Goal: Task Accomplishment & Management: Use online tool/utility

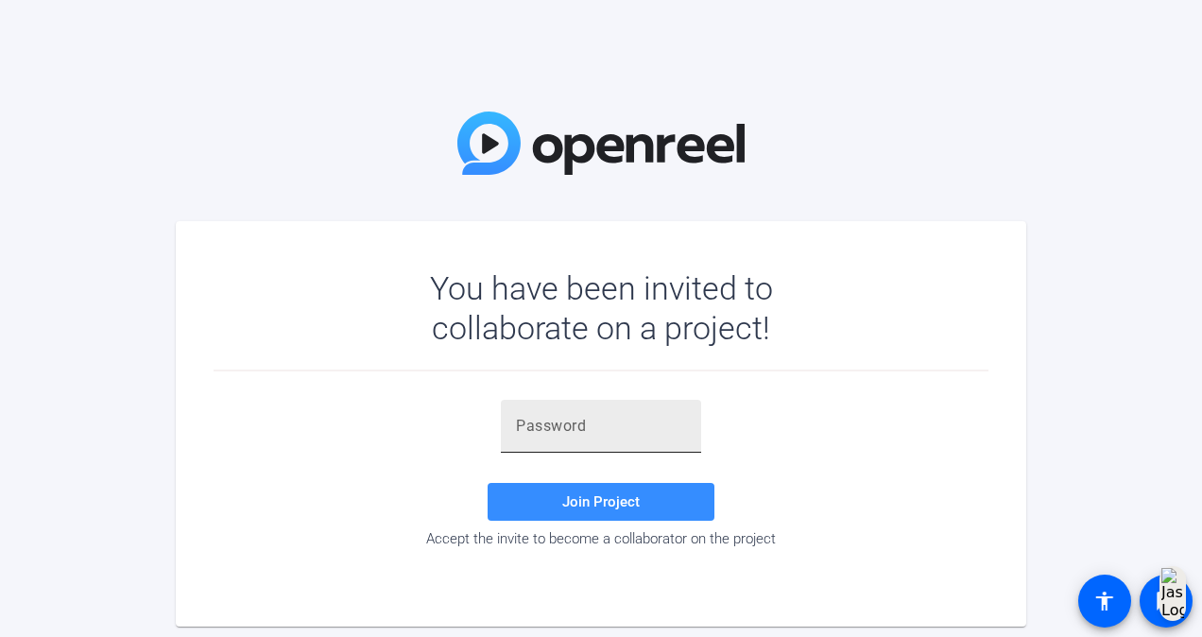
click at [637, 431] on input "text" at bounding box center [601, 426] width 170 height 23
paste input "u#q^O5"
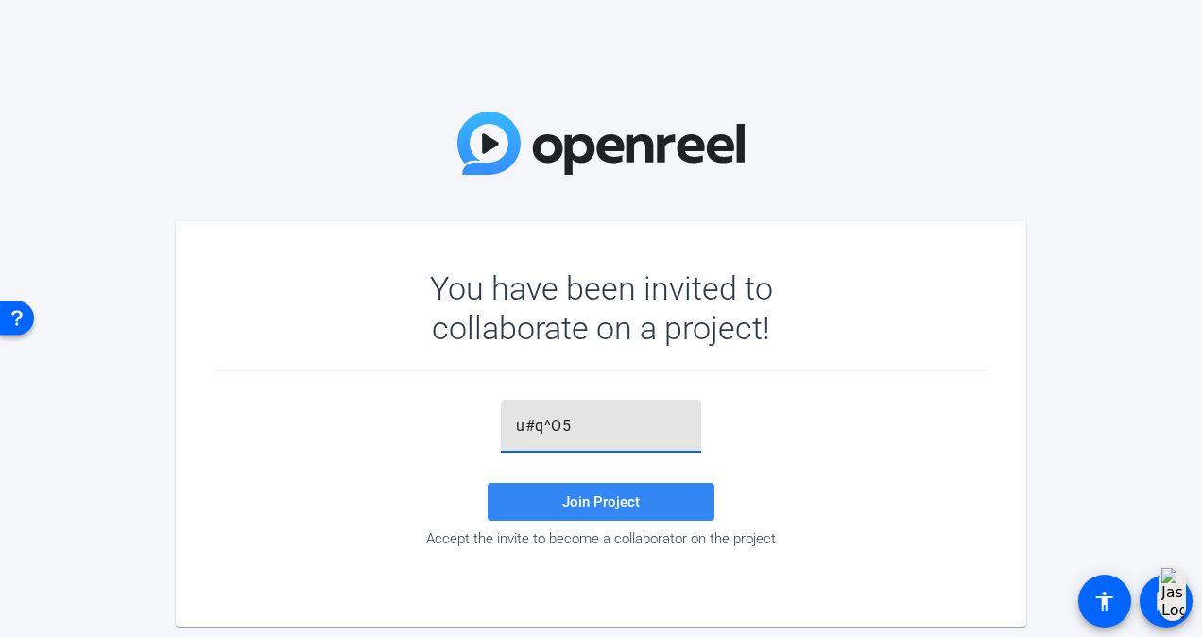
type input "u#q^O5"
click at [581, 504] on span "Join Project" at bounding box center [600, 501] width 77 height 17
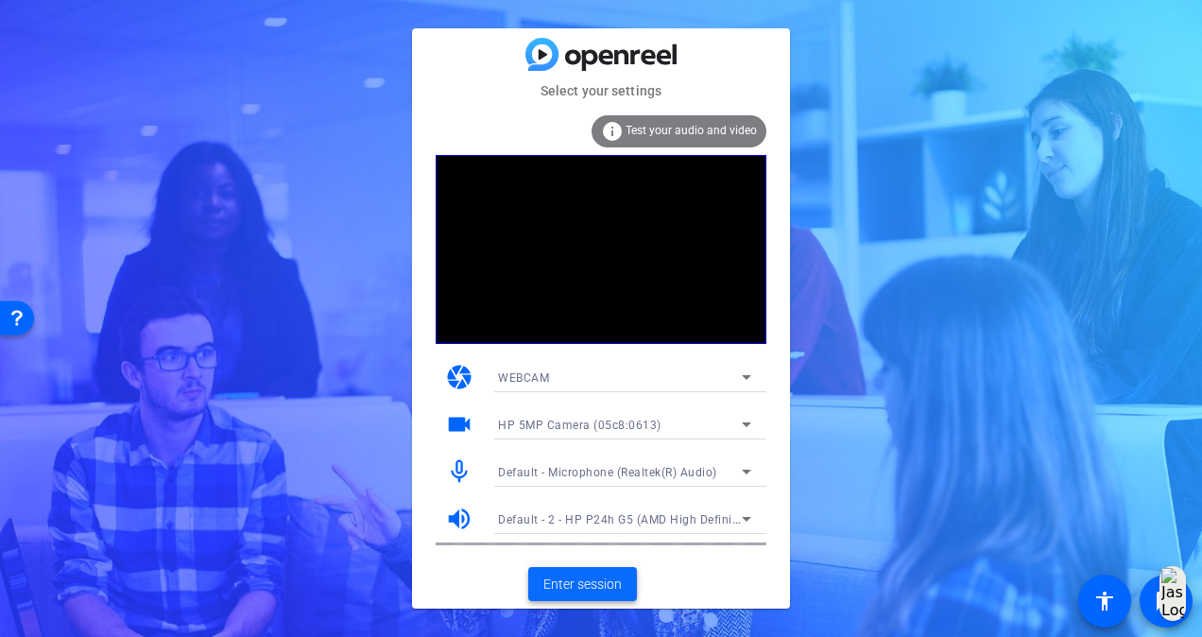
click at [591, 584] on span "Enter session" at bounding box center [582, 584] width 78 height 20
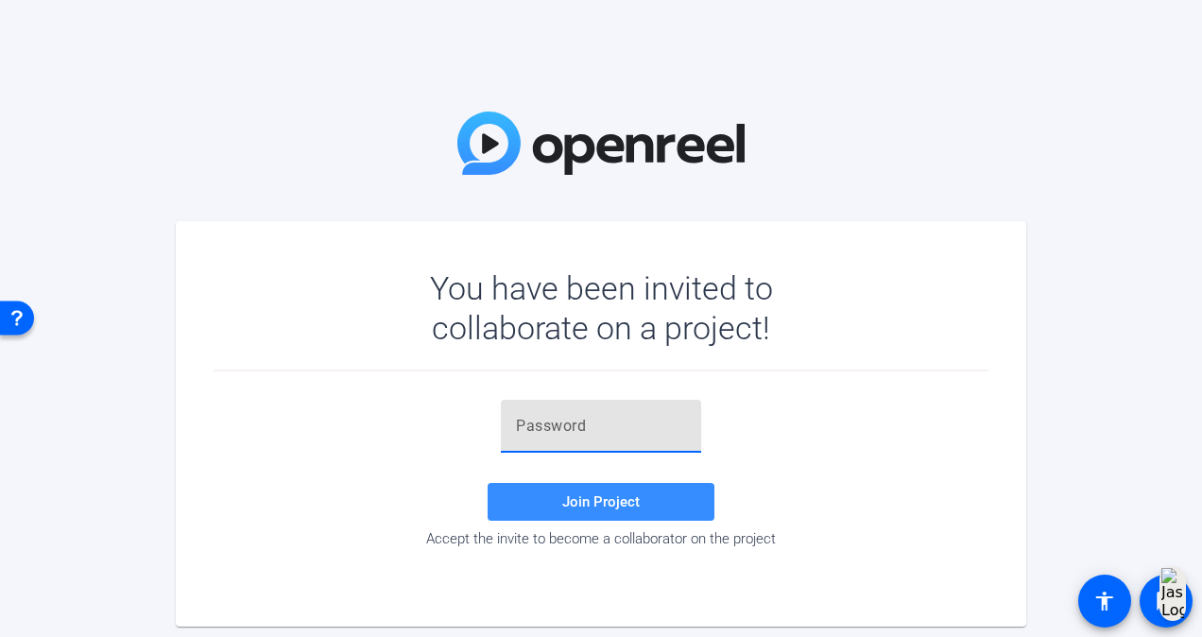
click at [642, 427] on input "text" at bounding box center [601, 426] width 170 height 23
paste input "u#q^O5"
type input "u#q^O5"
click at [595, 503] on span "Join Project" at bounding box center [600, 501] width 77 height 17
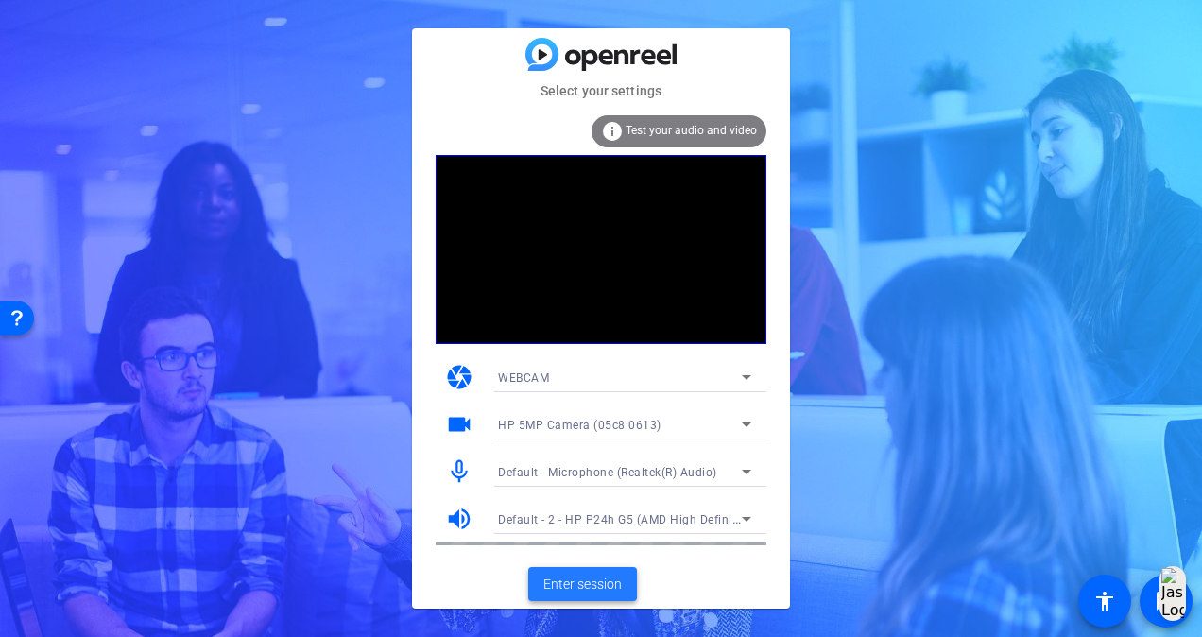
click at [592, 589] on span "Enter session" at bounding box center [582, 584] width 78 height 20
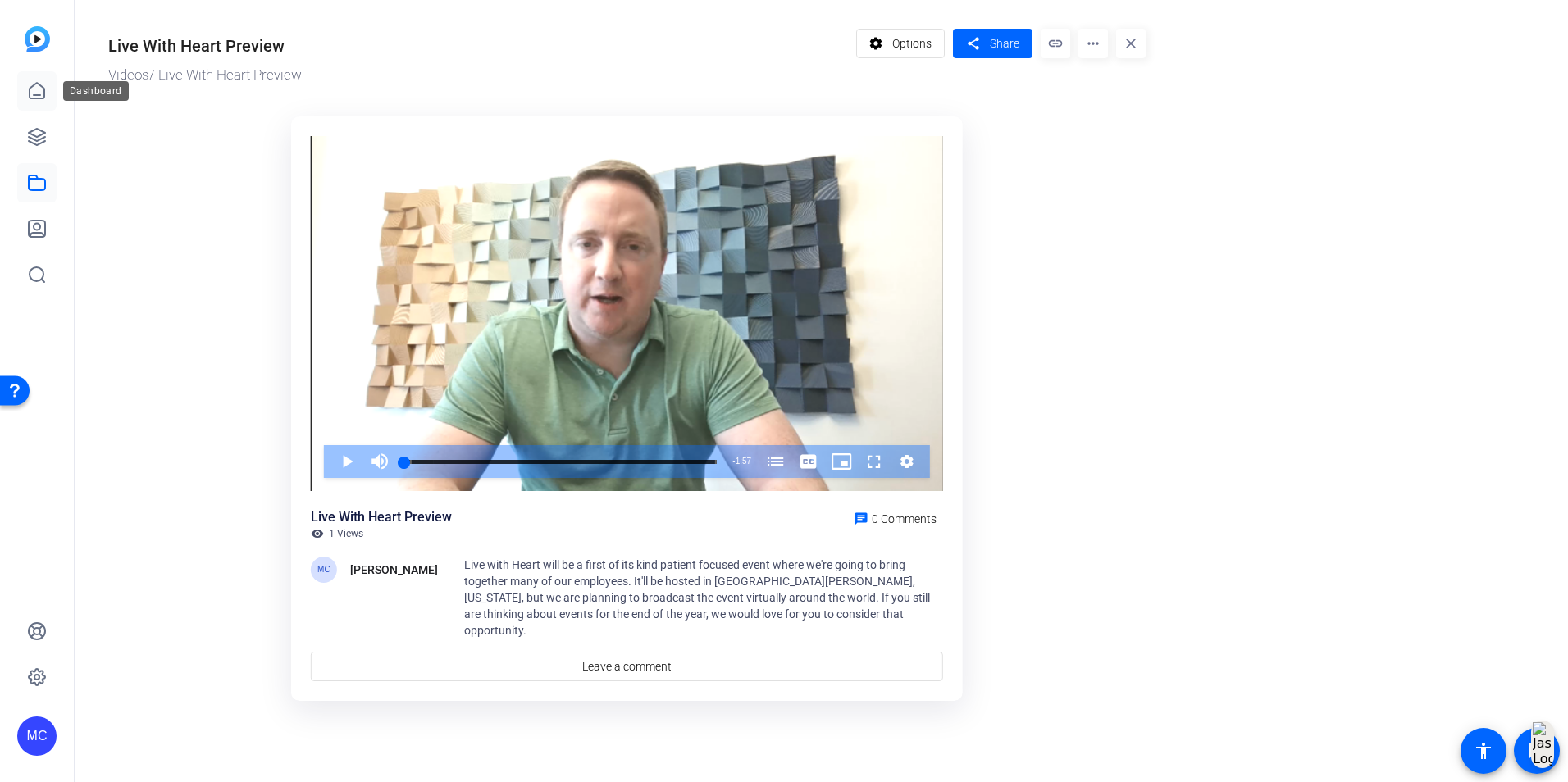
click at [23, 95] on link at bounding box center [36, 90] width 39 height 39
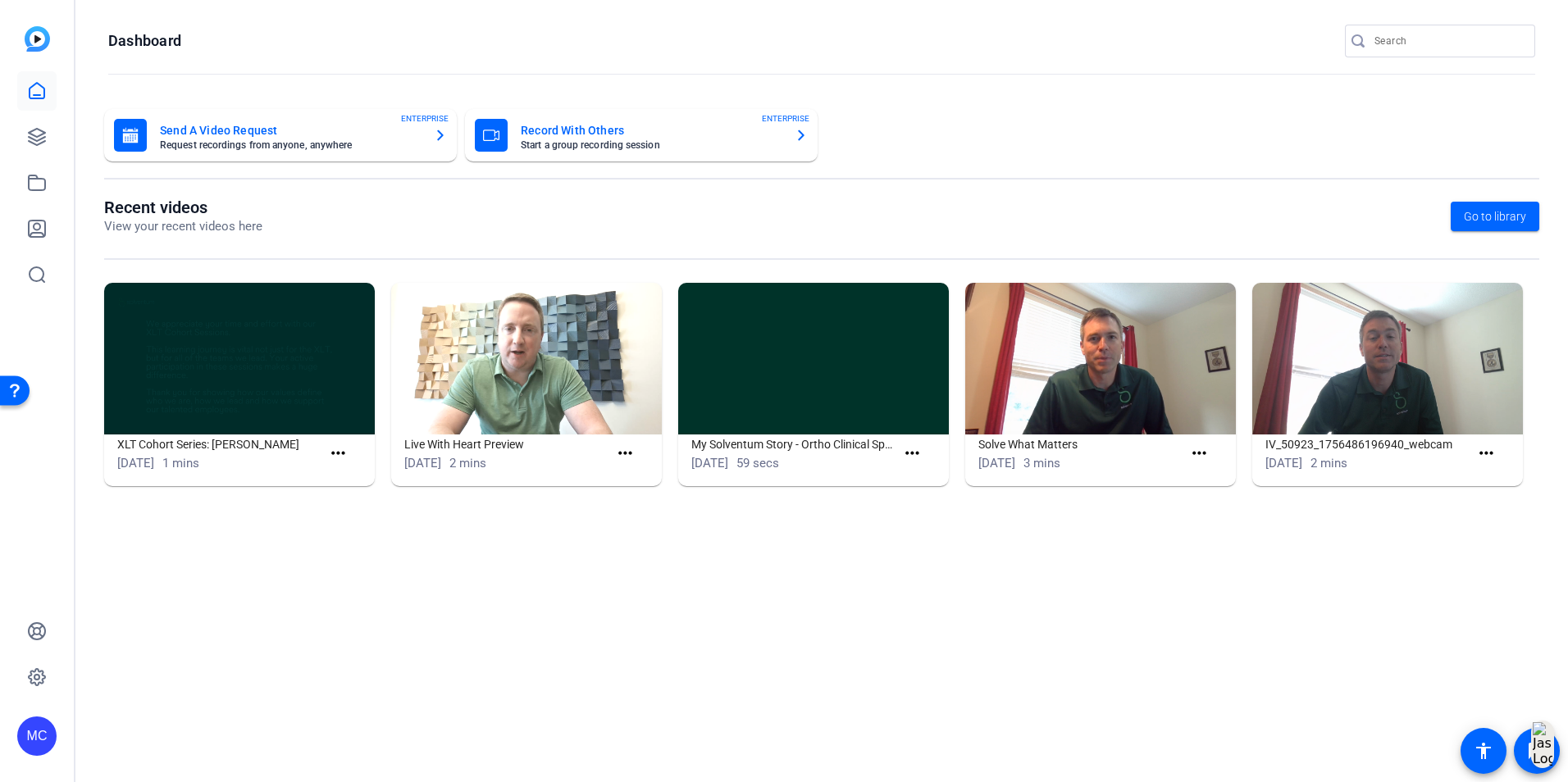
click at [23, 726] on div "MC" at bounding box center [36, 736] width 39 height 39
click at [169, 731] on div "Solventum US LLC" at bounding box center [124, 730] width 100 height 16
click at [43, 731] on div "MC" at bounding box center [36, 736] width 39 height 39
click at [205, 731] on mat-icon "logout" at bounding box center [202, 722] width 20 height 20
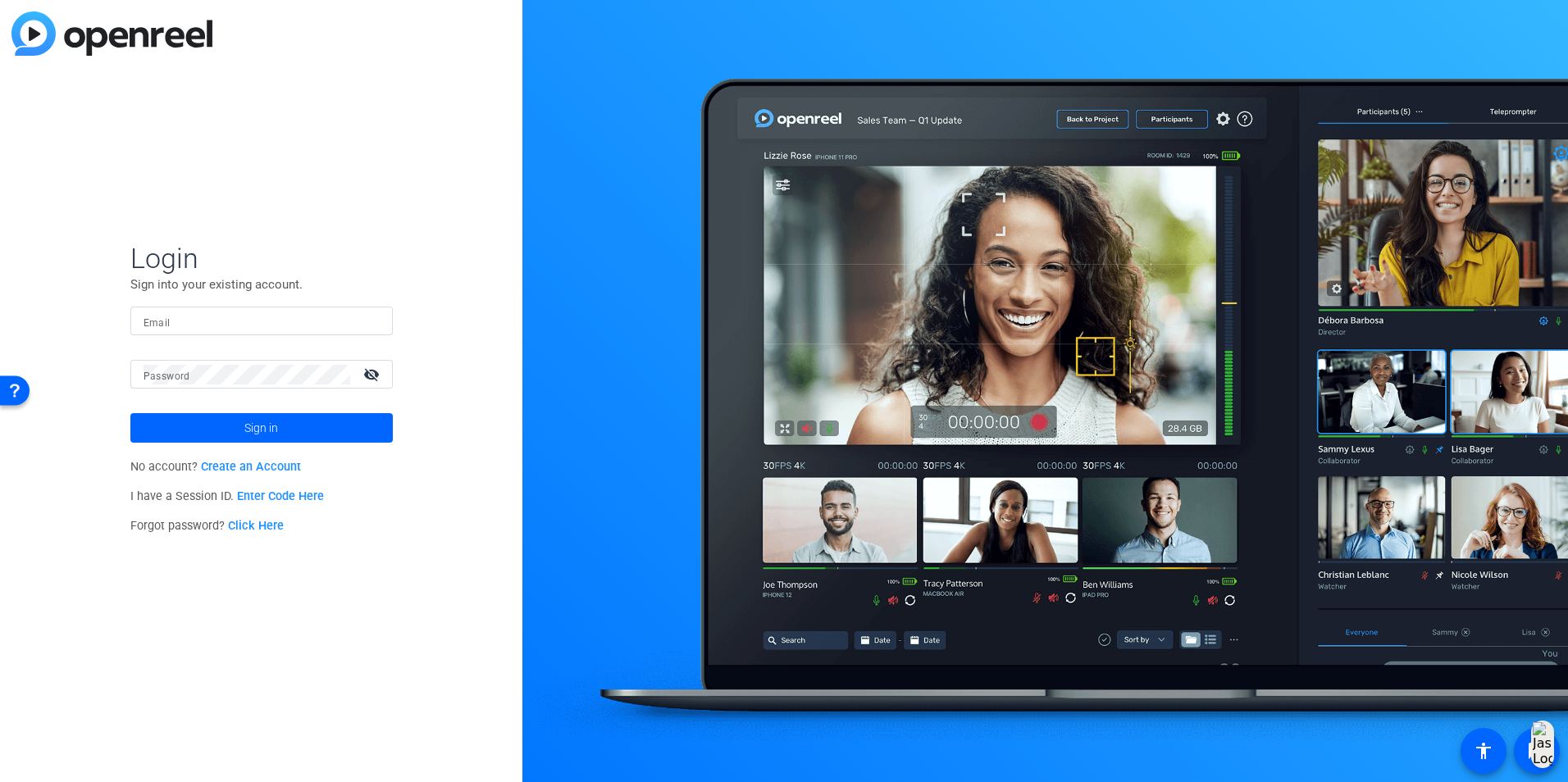
click at [280, 328] on input "Email" at bounding box center [261, 321] width 236 height 20
paste input "lhenry-moss@solventum.com"
type input "lhenry-moss@solventum.com"
click at [264, 363] on div at bounding box center [247, 374] width 207 height 29
click at [229, 428] on span at bounding box center [261, 427] width 262 height 39
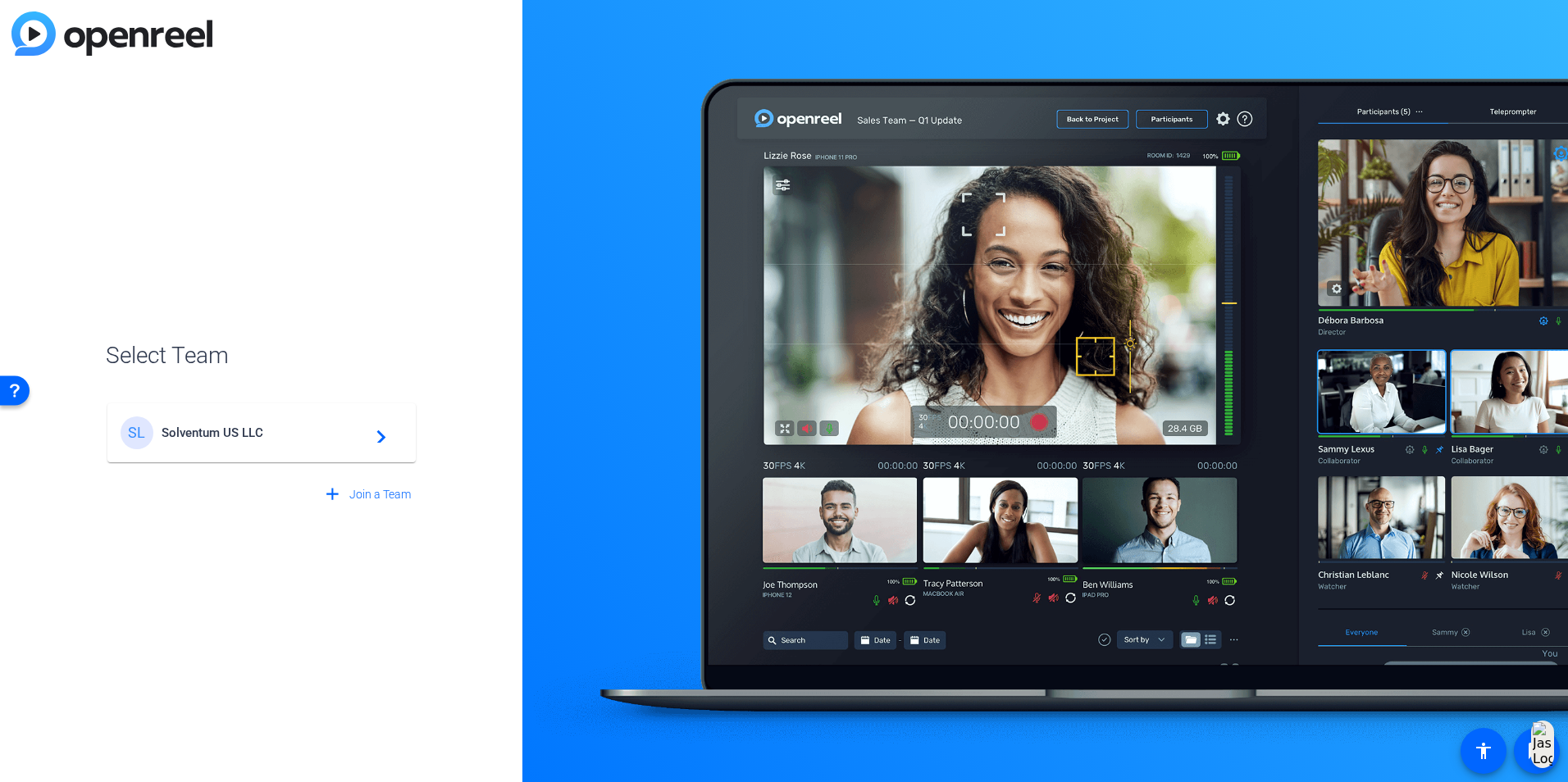
click at [139, 427] on div "SL" at bounding box center [137, 433] width 33 height 33
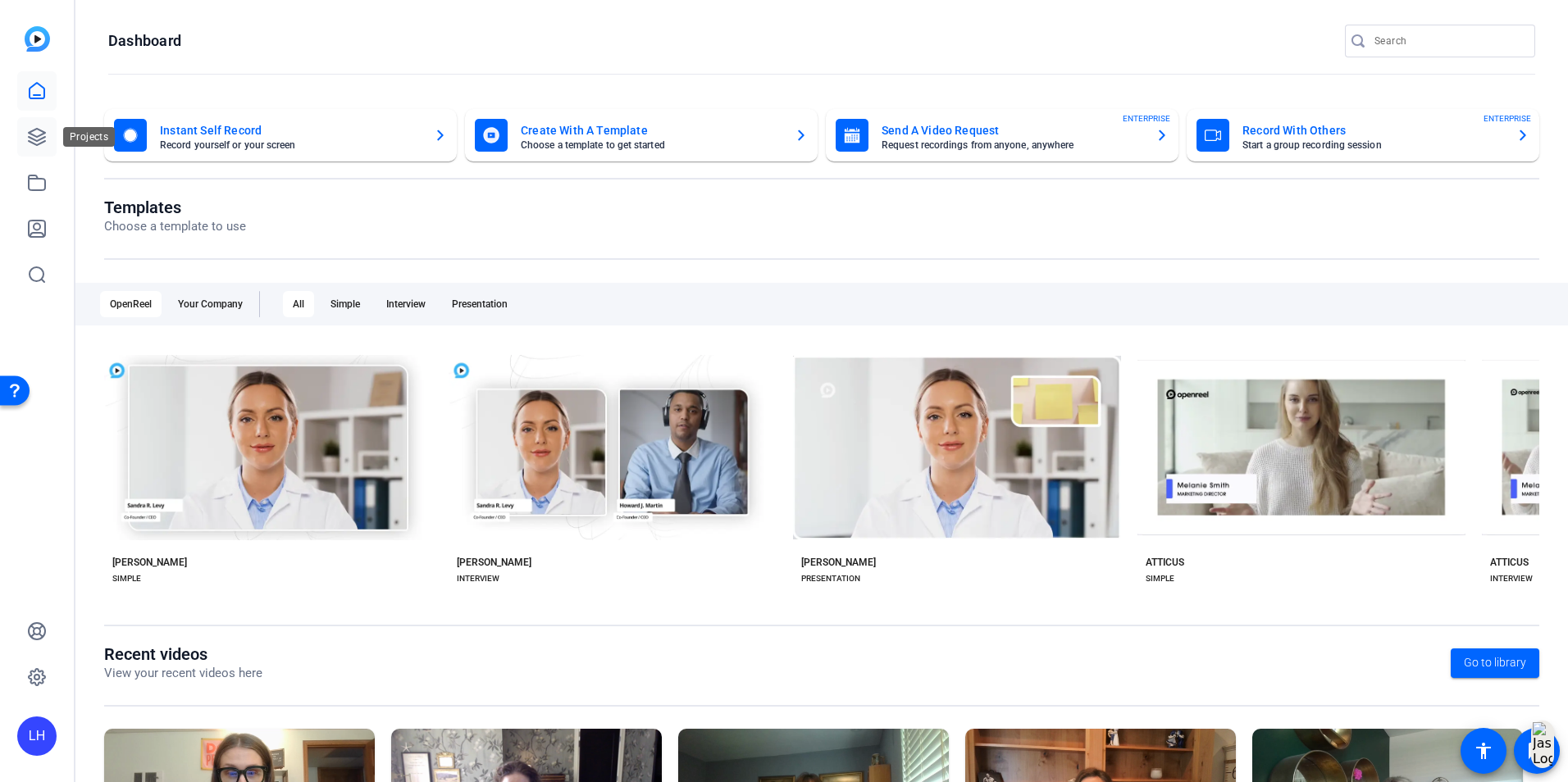
click at [36, 139] on icon at bounding box center [36, 136] width 20 height 20
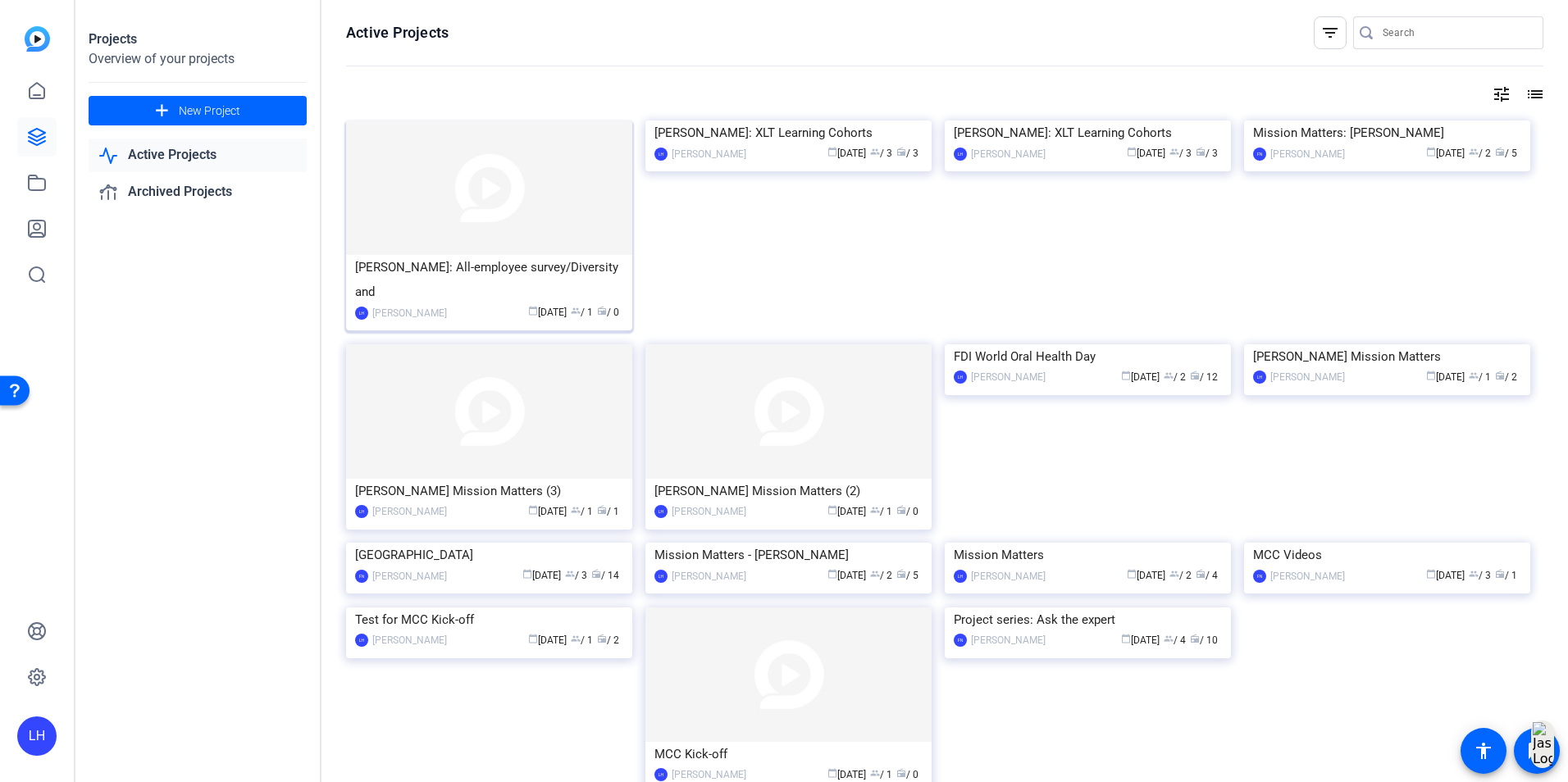
click at [477, 245] on img at bounding box center [490, 187] width 287 height 135
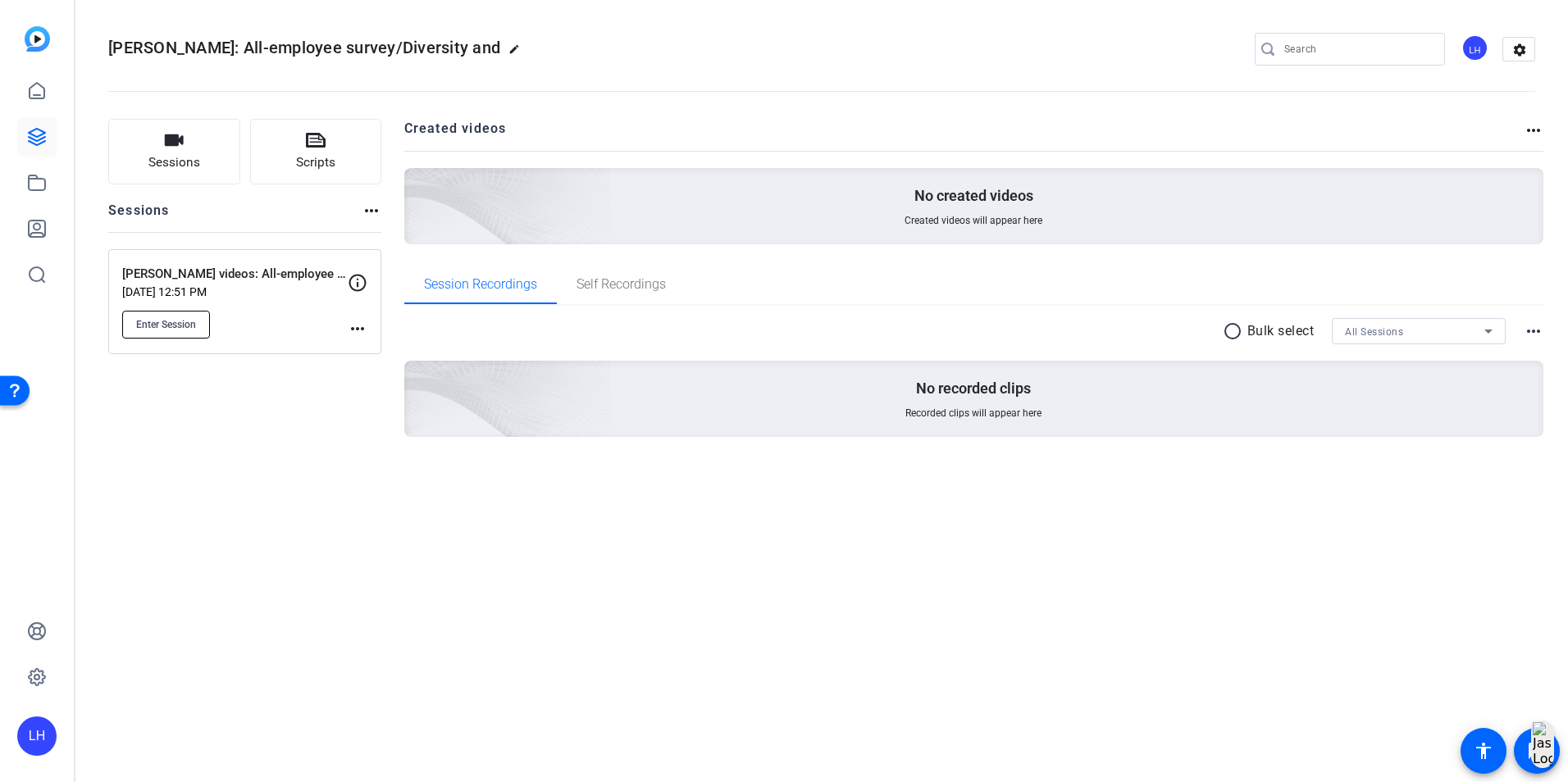
click at [139, 328] on span "Enter Session" at bounding box center [166, 325] width 60 height 13
click at [36, 747] on div "LH" at bounding box center [36, 736] width 39 height 39
click at [213, 718] on mat-icon "logout" at bounding box center [202, 722] width 20 height 20
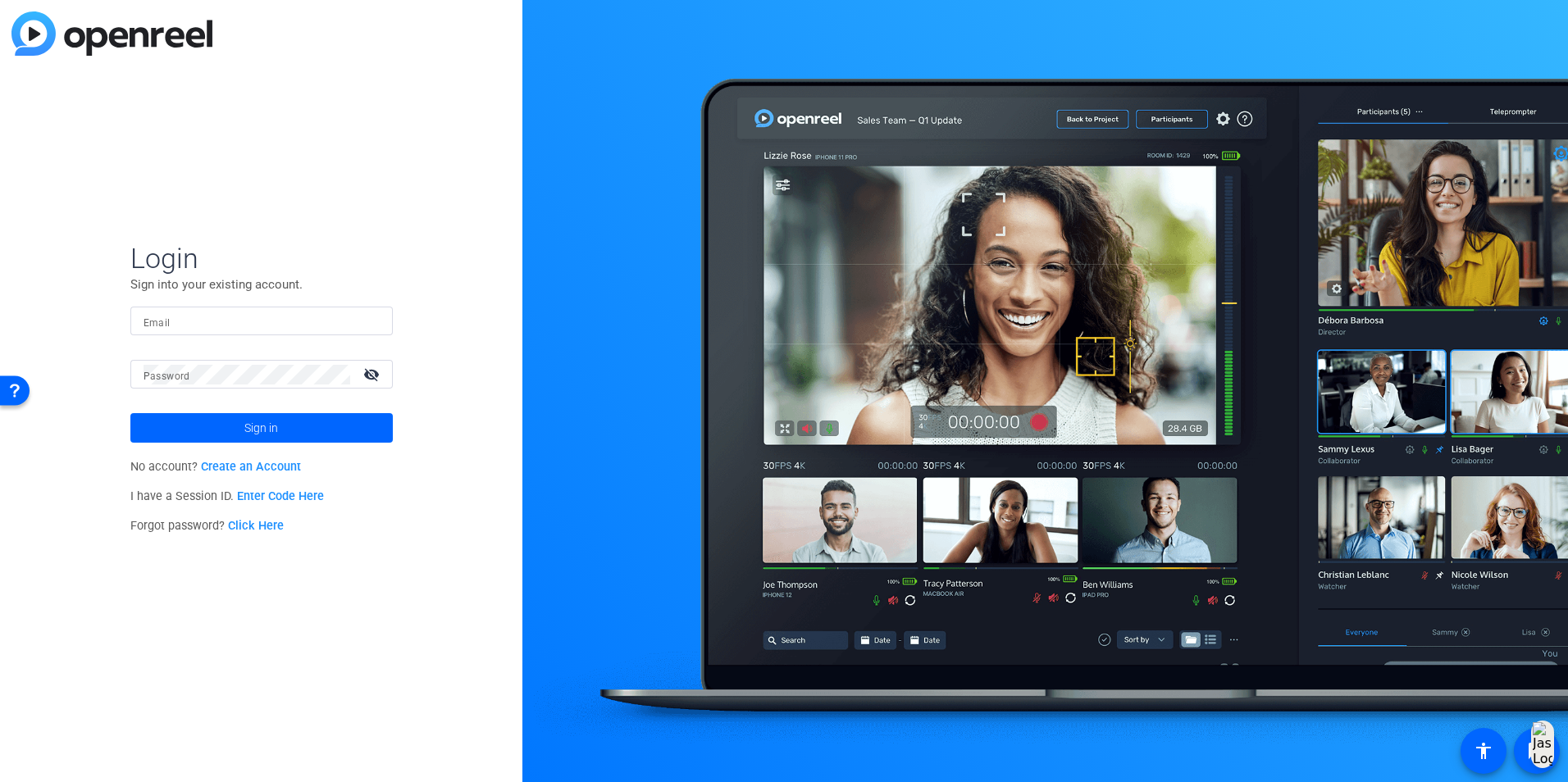
click at [179, 325] on input "Email" at bounding box center [261, 321] width 236 height 20
click at [271, 391] on mat-form-field "Password visibility_off" at bounding box center [261, 386] width 262 height 53
click at [288, 312] on input "mfulin3598@gmail.com" at bounding box center [261, 321] width 236 height 20
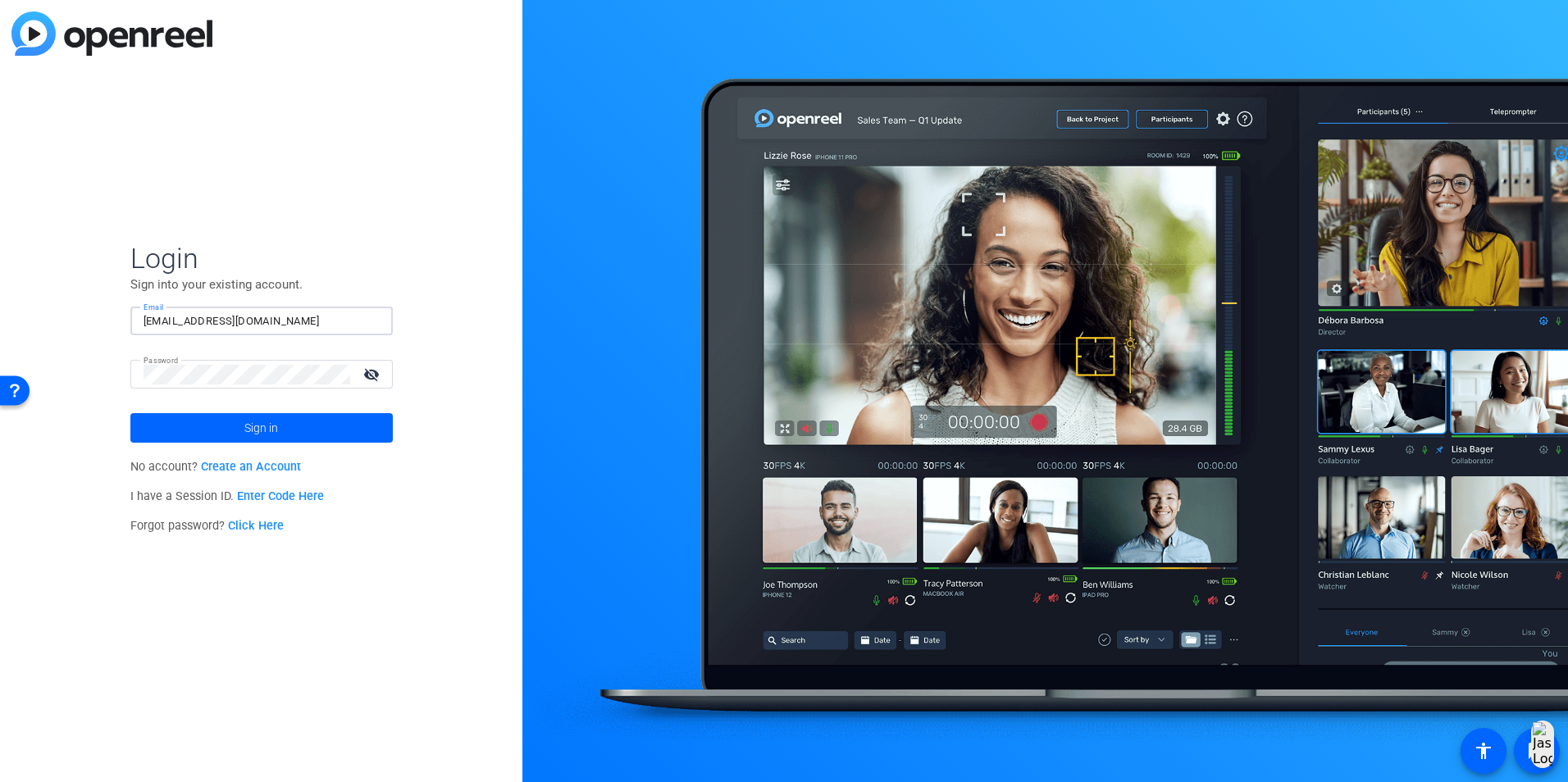
click at [268, 332] on div "mfulin3598@gmail.com" at bounding box center [261, 320] width 236 height 29
click at [280, 325] on input "mfulin3598@gmail.com" at bounding box center [261, 321] width 236 height 20
click at [280, 319] on input "mfulin3598@gmail.com" at bounding box center [261, 321] width 236 height 20
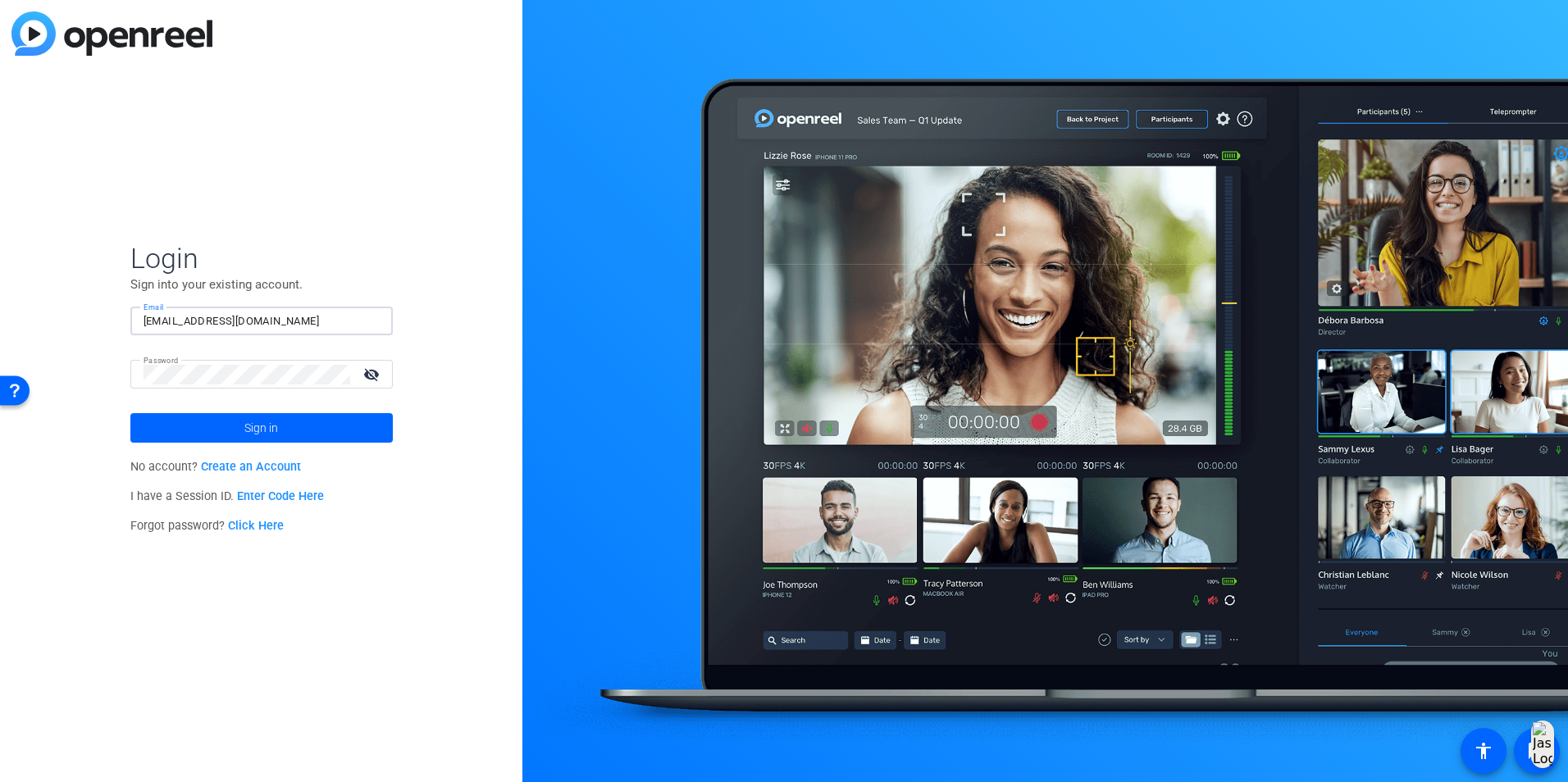
click at [280, 319] on input "mfulin3598@gmail.com" at bounding box center [261, 321] width 236 height 20
type input "fnath@solventum.com"
click at [353, 180] on div "Login Sign into your existing account. Email fnath@solventum.com Password visib…" at bounding box center [261, 391] width 523 height 782
click at [300, 419] on span at bounding box center [261, 427] width 262 height 39
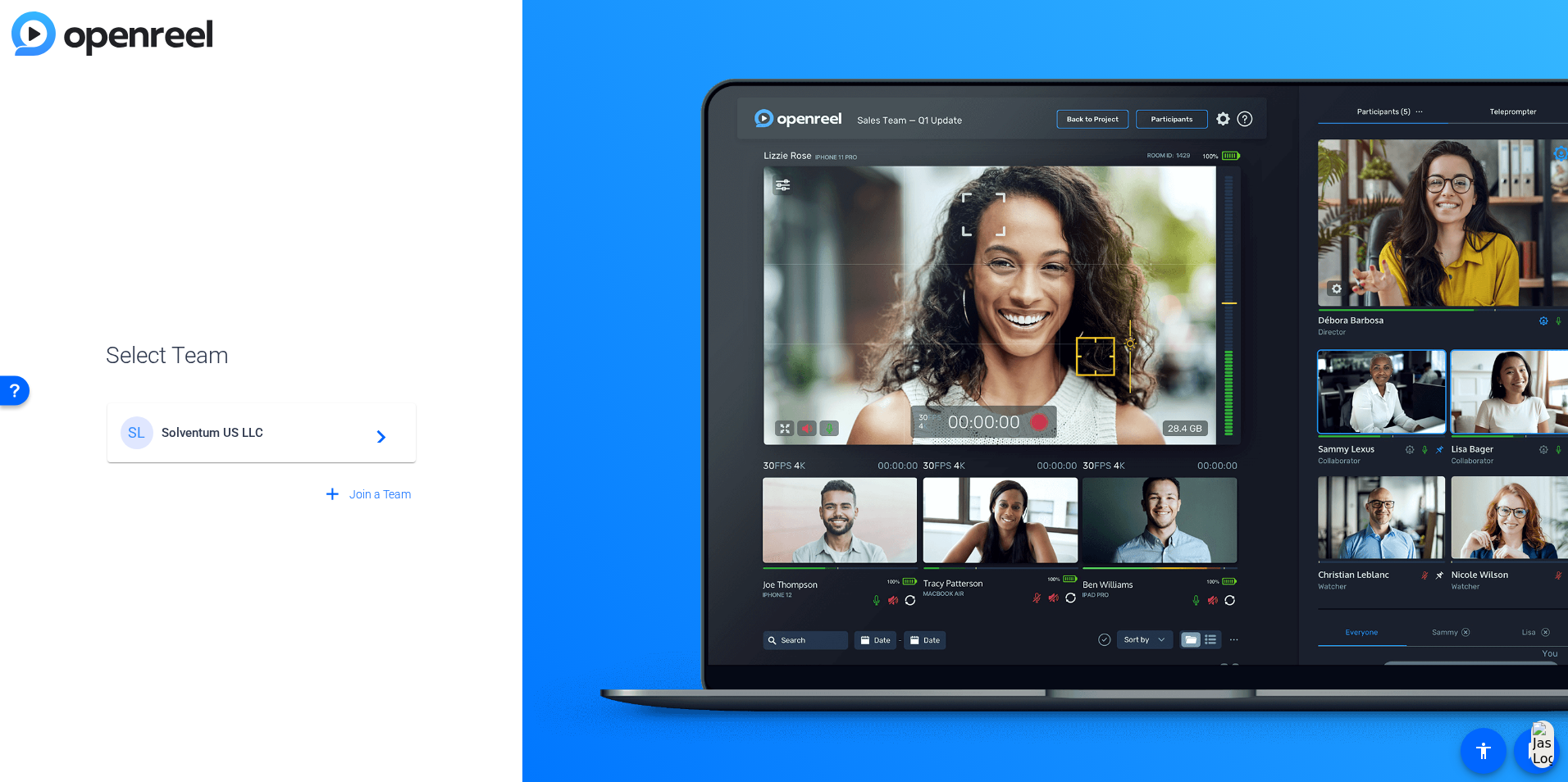
click at [246, 429] on span "Solventum US LLC" at bounding box center [264, 432] width 205 height 15
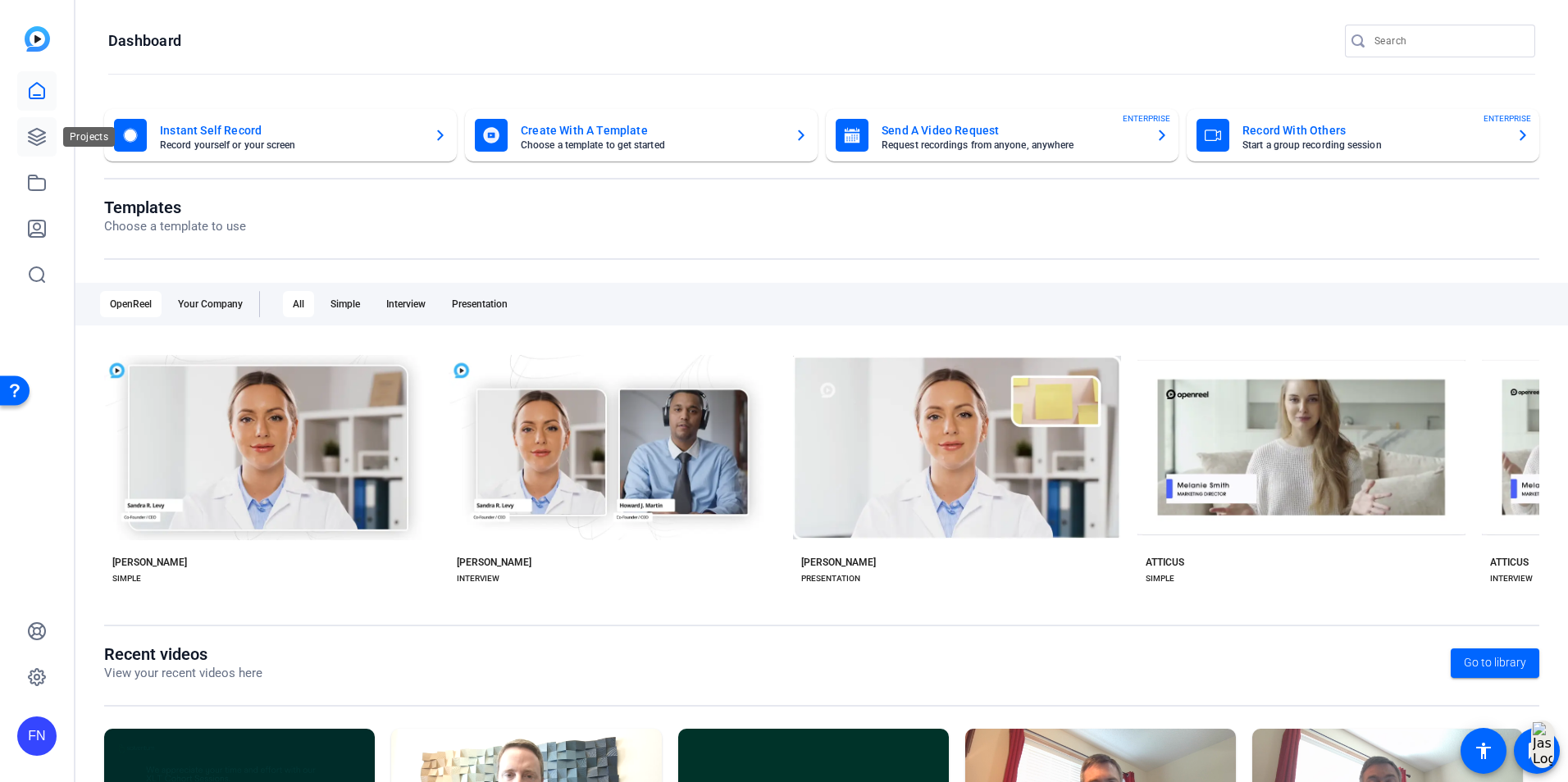
click at [31, 138] on icon at bounding box center [36, 136] width 16 height 16
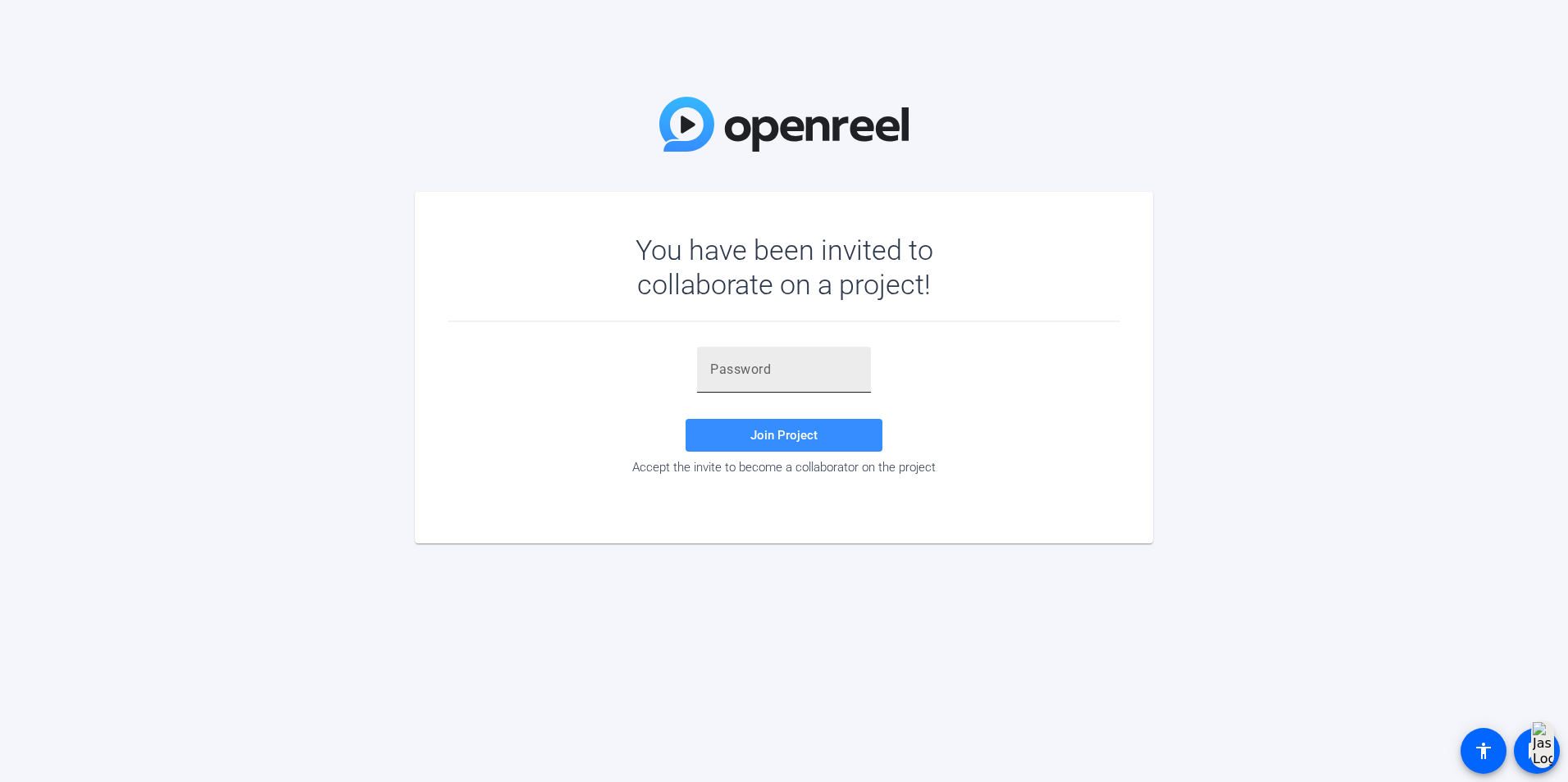
click at [735, 368] on input "text" at bounding box center [784, 370] width 148 height 20
paste input "9]Yhp."
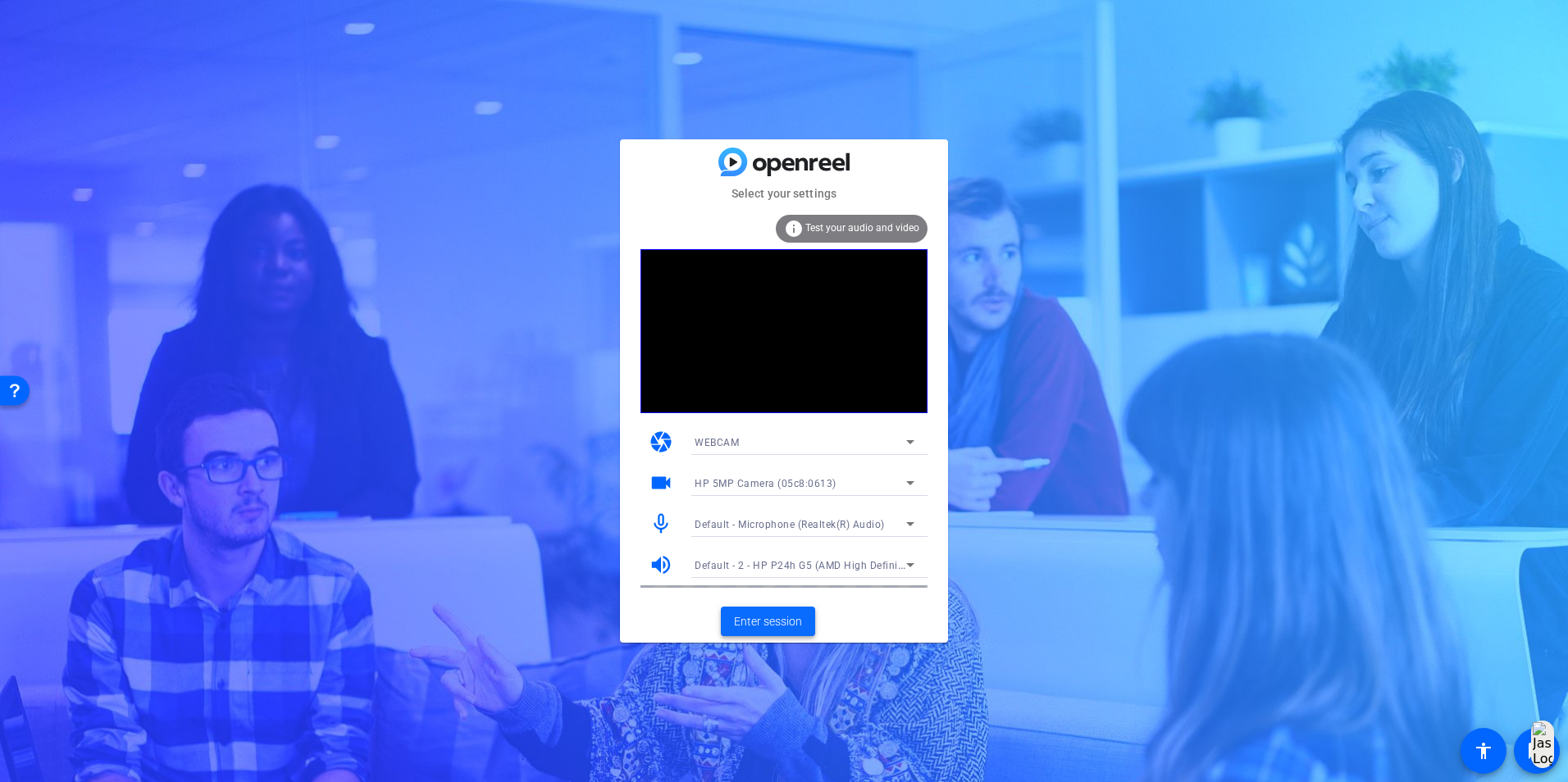
click at [748, 627] on span "Enter session" at bounding box center [768, 622] width 68 height 17
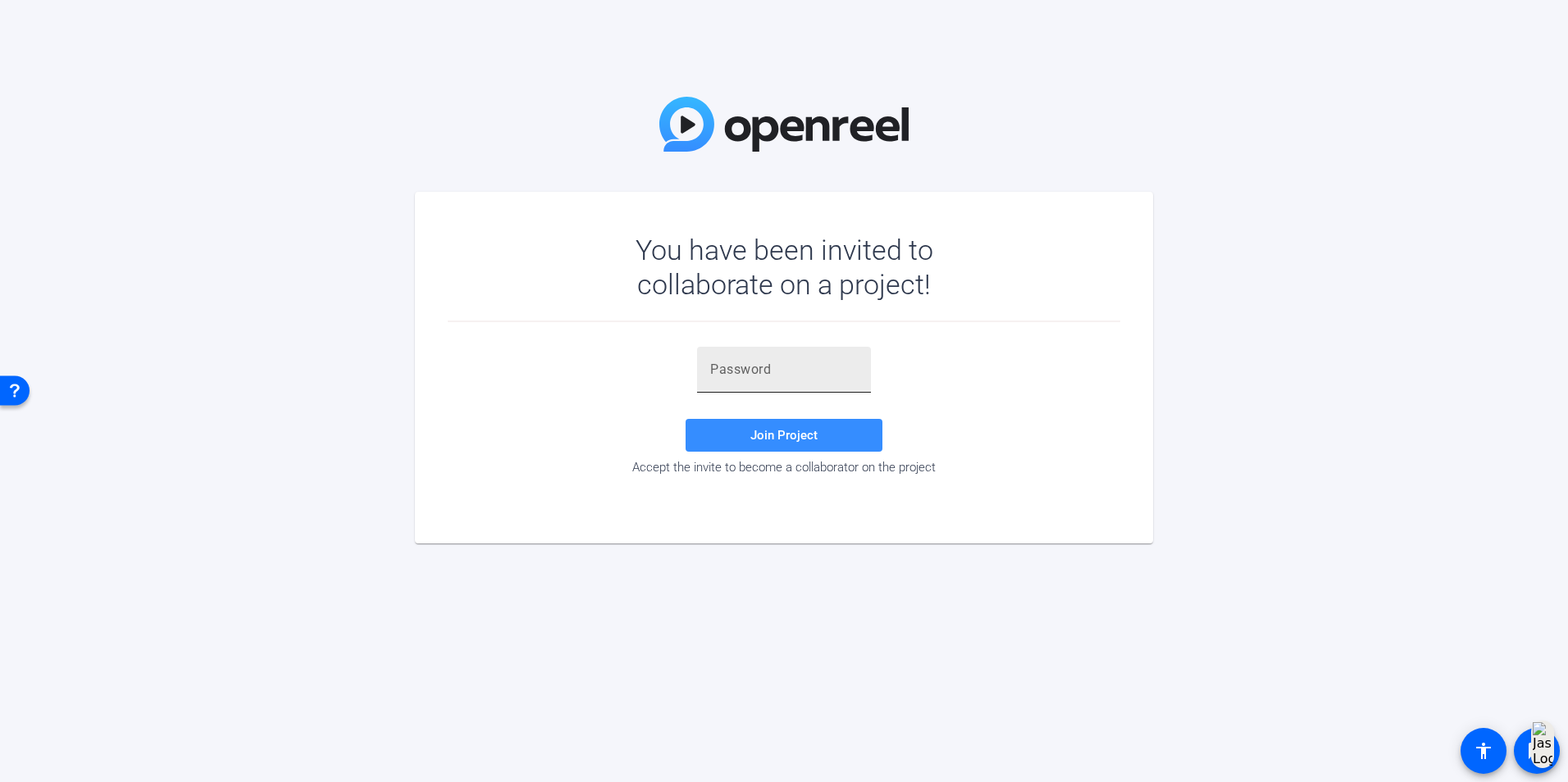
click at [840, 380] on div at bounding box center [784, 370] width 148 height 46
paste input "9]Yhp."
type input "9]Yhp."
click at [837, 430] on span at bounding box center [784, 435] width 197 height 39
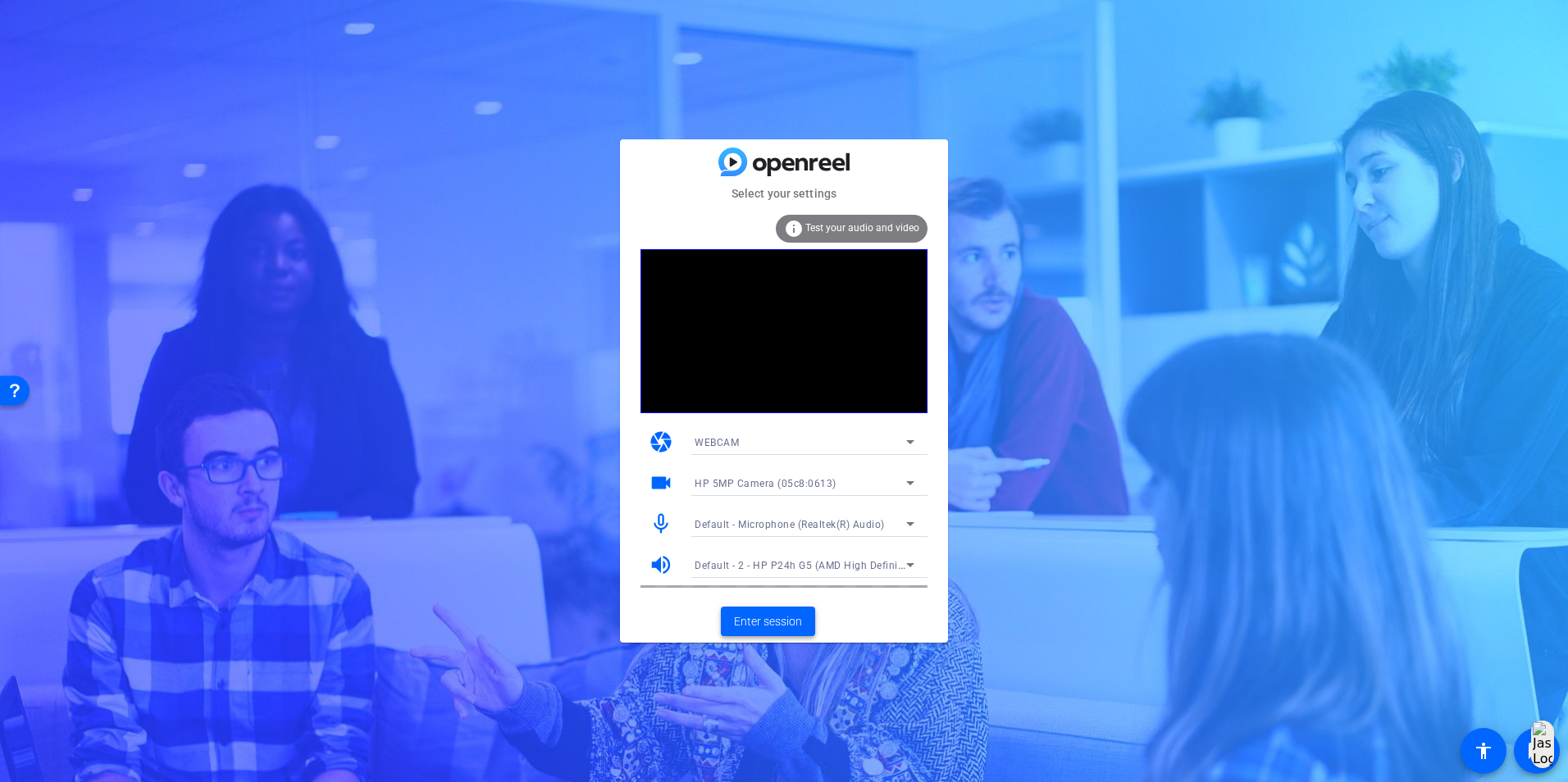
click at [772, 622] on span "Enter session" at bounding box center [768, 622] width 68 height 17
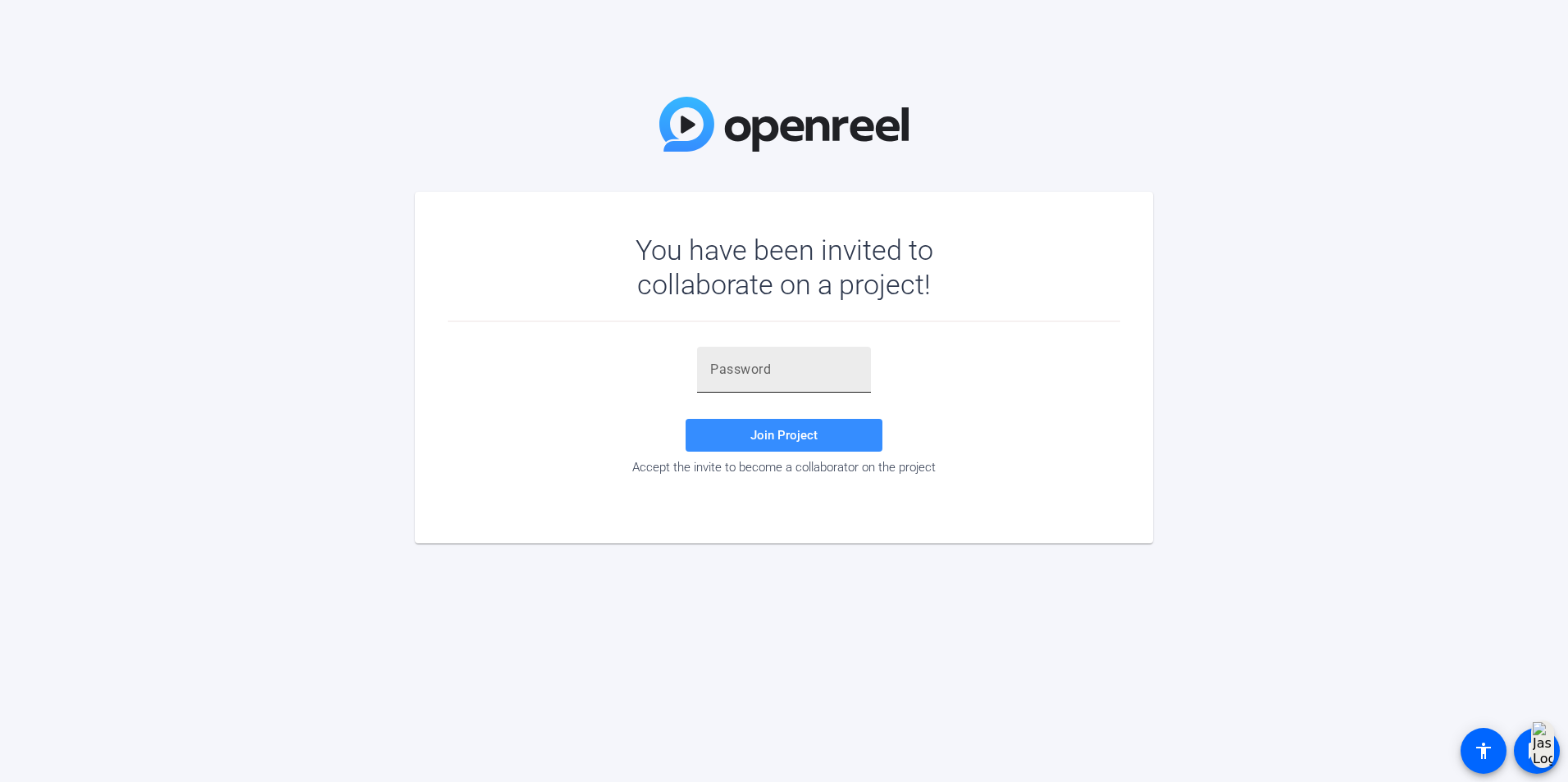
click at [804, 377] on input "text" at bounding box center [784, 370] width 148 height 20
paste input "9]Yhp."
type input "9]Yhp."
click at [712, 431] on span at bounding box center [784, 435] width 197 height 39
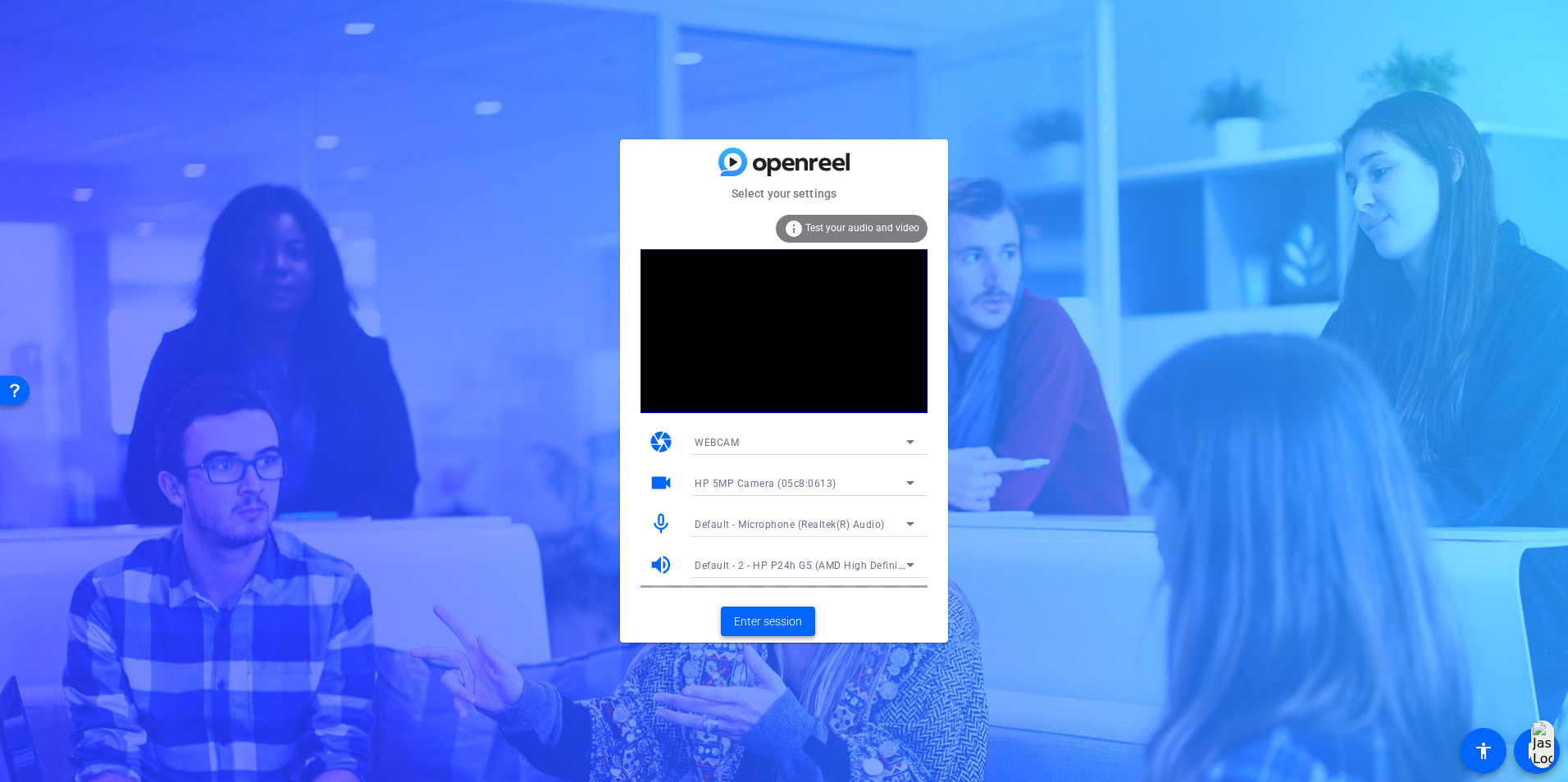
click at [764, 627] on span "Enter session" at bounding box center [768, 622] width 68 height 17
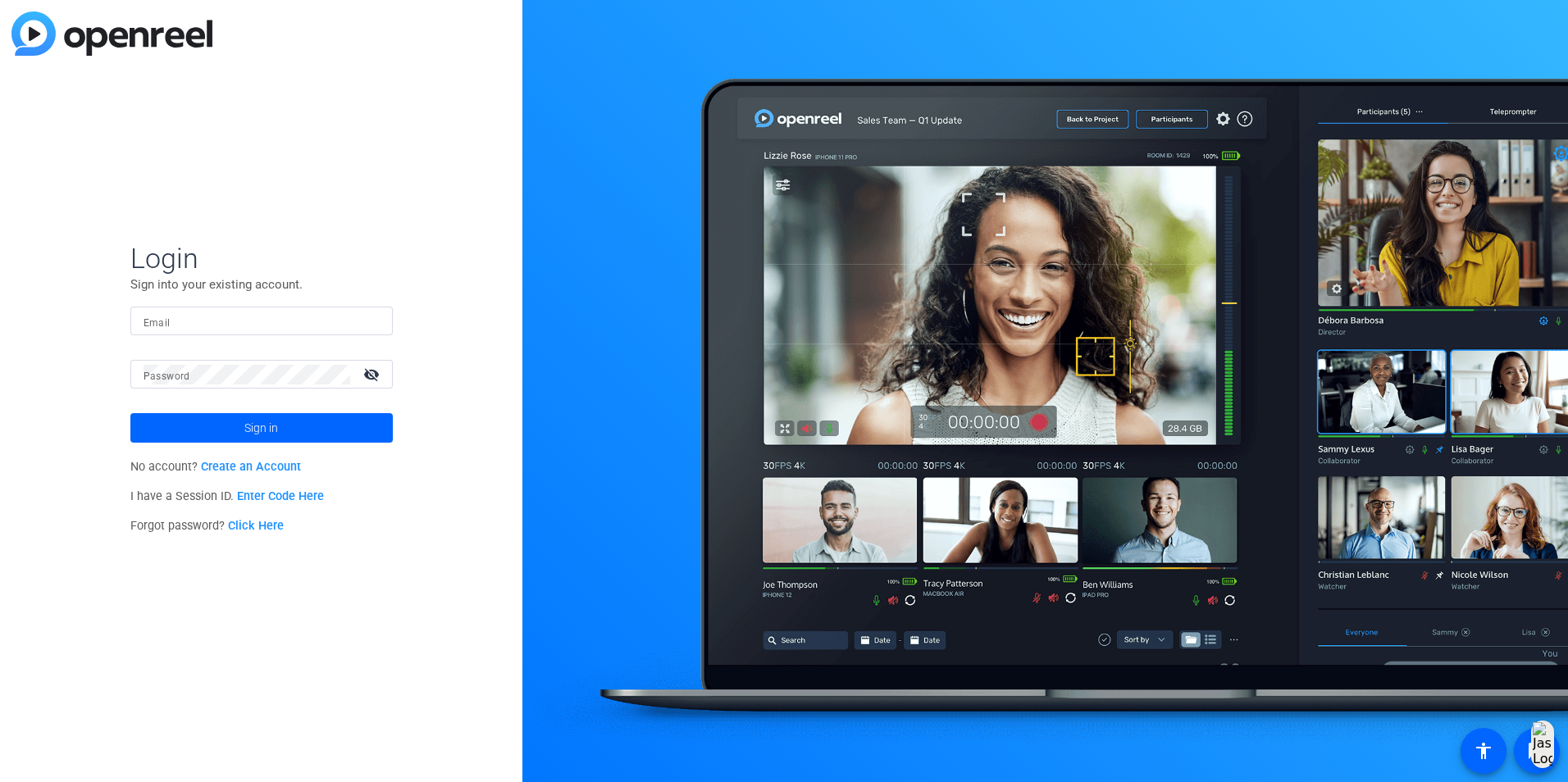
click at [287, 317] on input "Email" at bounding box center [261, 321] width 236 height 20
click at [168, 332] on div at bounding box center [261, 320] width 236 height 29
type input "Fnath@solventum.com"
click at [164, 437] on span at bounding box center [261, 427] width 262 height 39
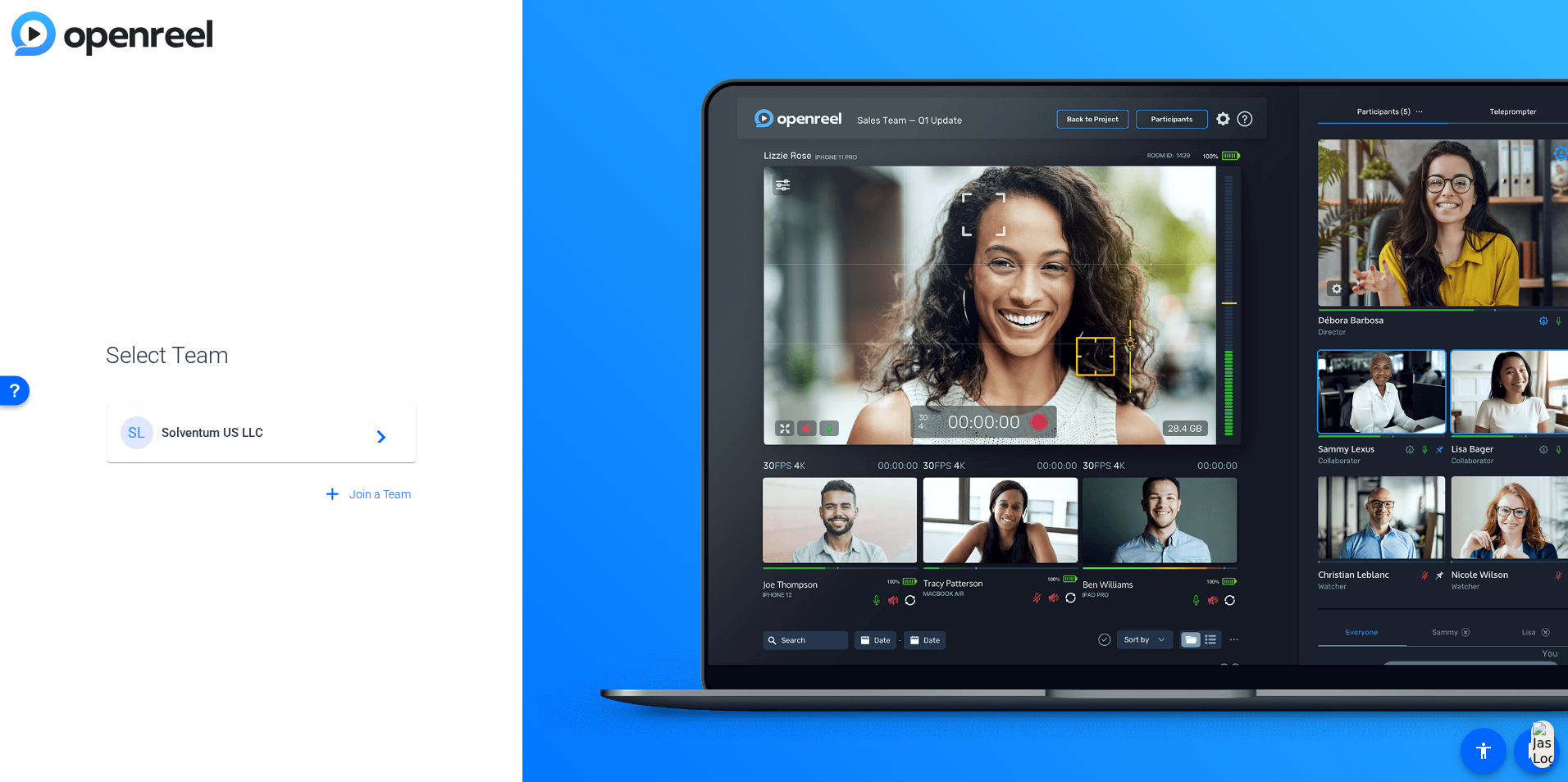
click at [207, 430] on span "Solventum US LLC" at bounding box center [264, 432] width 205 height 15
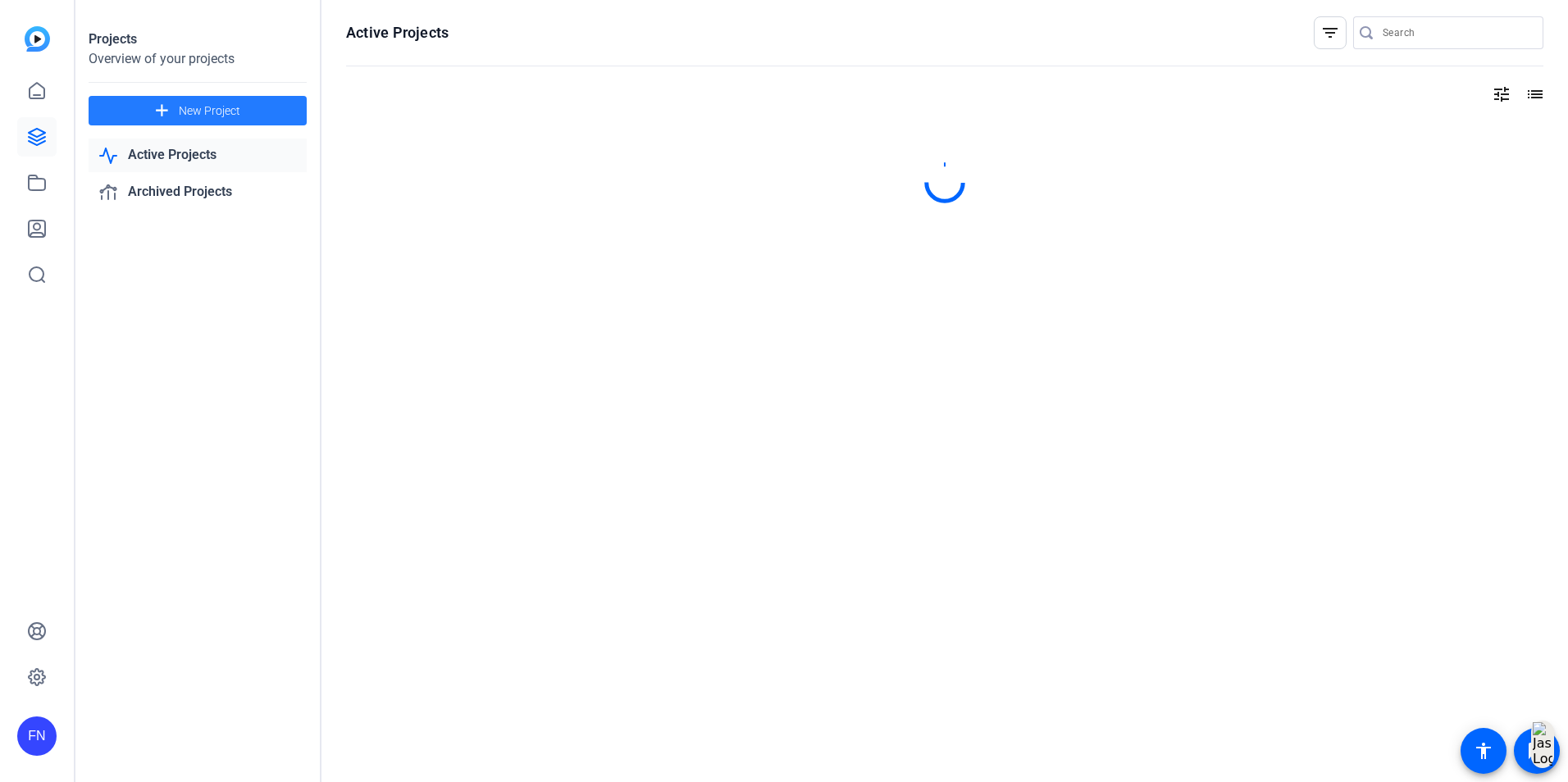
click at [176, 115] on span at bounding box center [197, 110] width 218 height 39
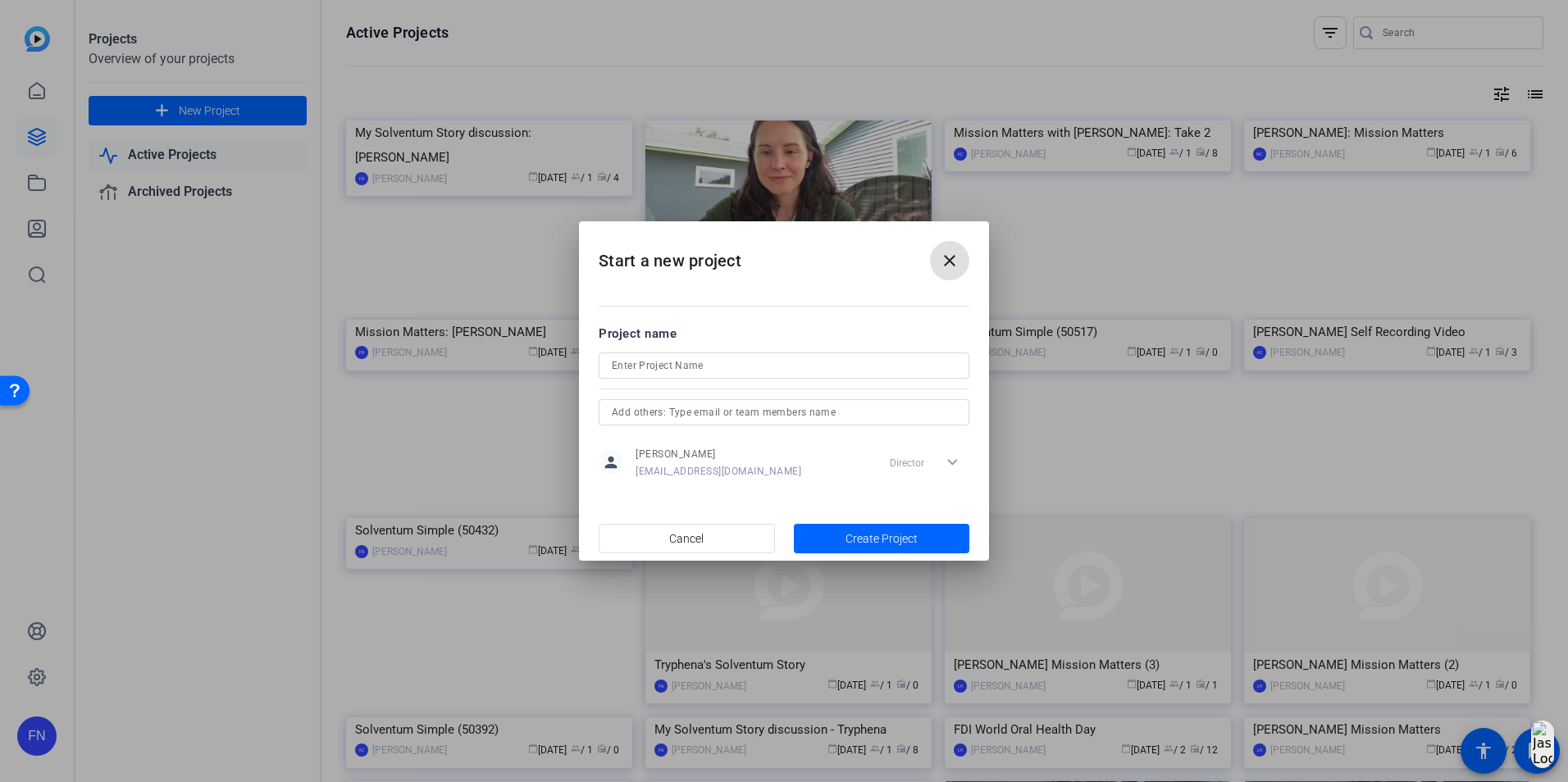
click at [742, 363] on input at bounding box center [784, 365] width 345 height 20
type input "[PERSON_NAME] recording"
click at [827, 545] on span "button" at bounding box center [881, 538] width 176 height 39
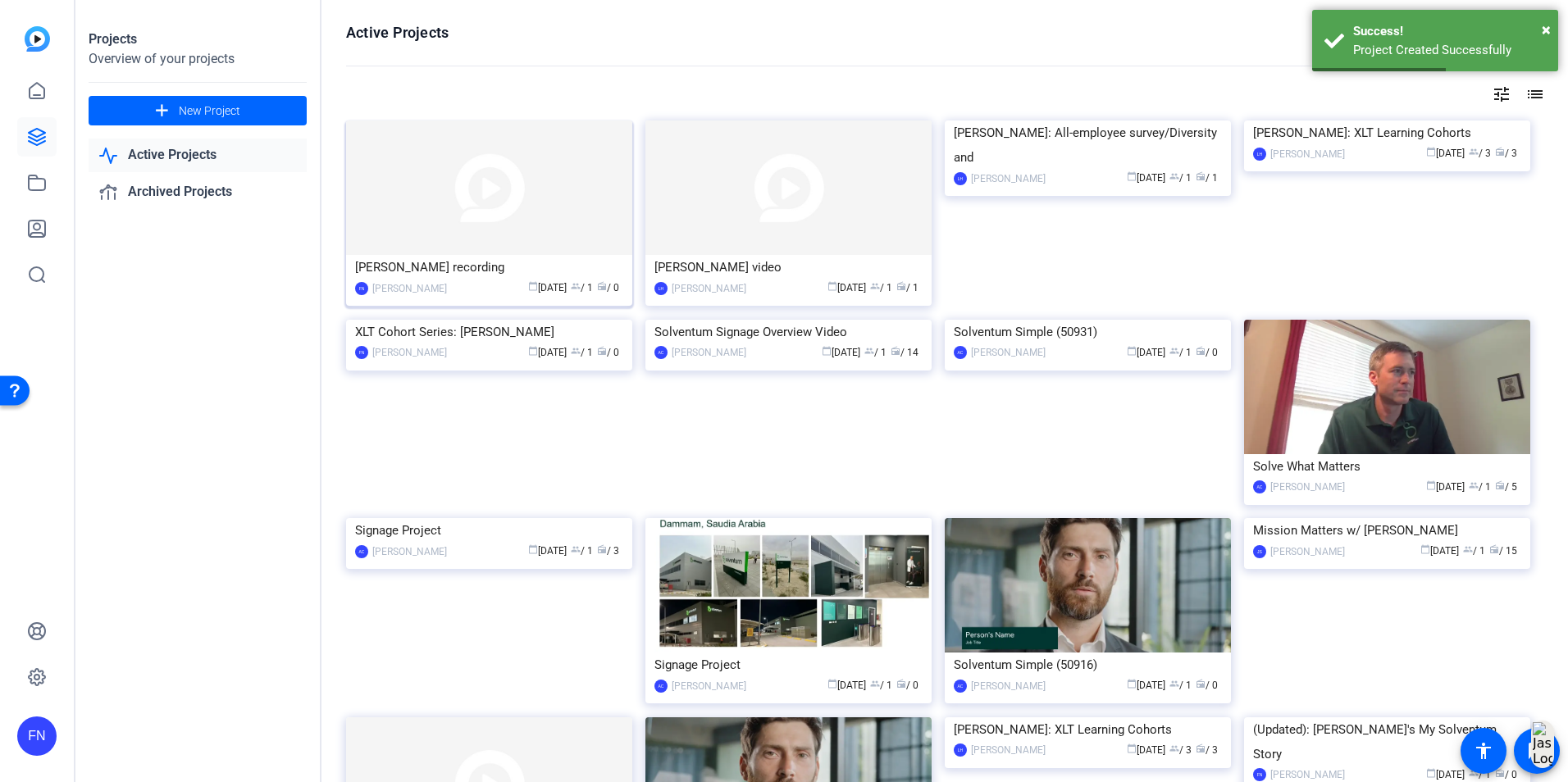
click at [437, 181] on img at bounding box center [490, 187] width 287 height 135
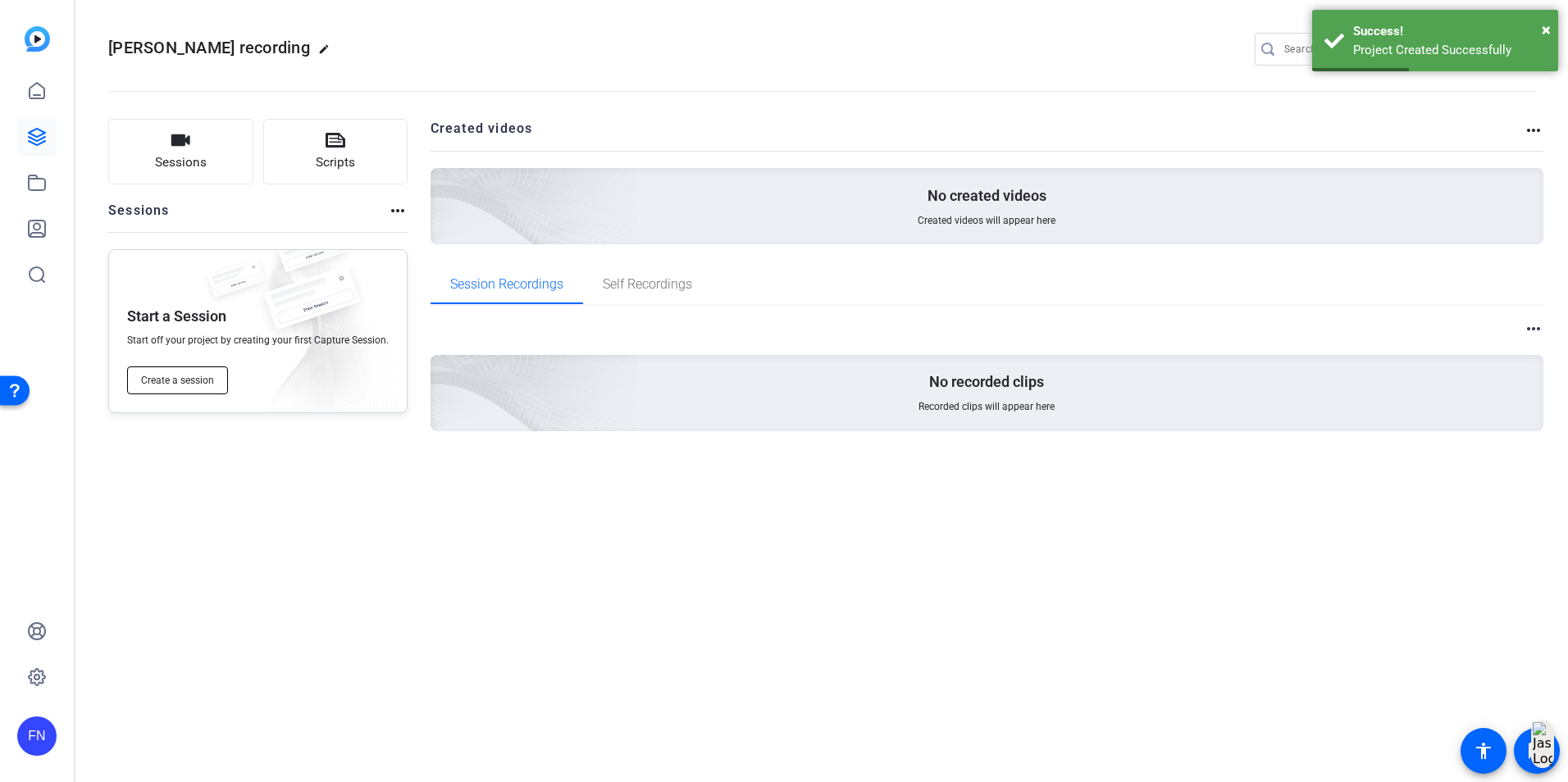
click at [205, 384] on span "Create a session" at bounding box center [177, 380] width 73 height 13
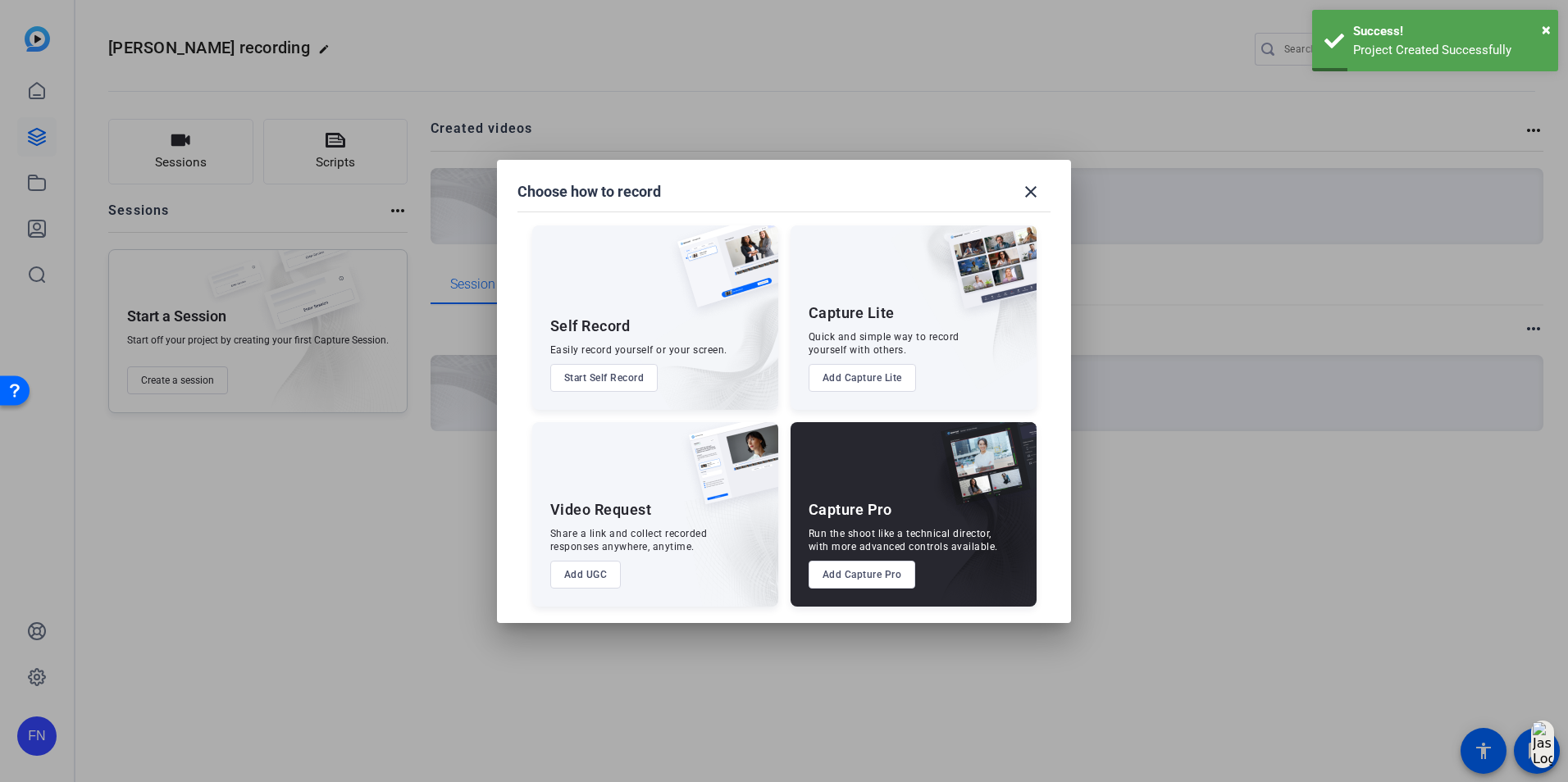
click at [836, 579] on button "Add Capture Pro" at bounding box center [862, 575] width 108 height 28
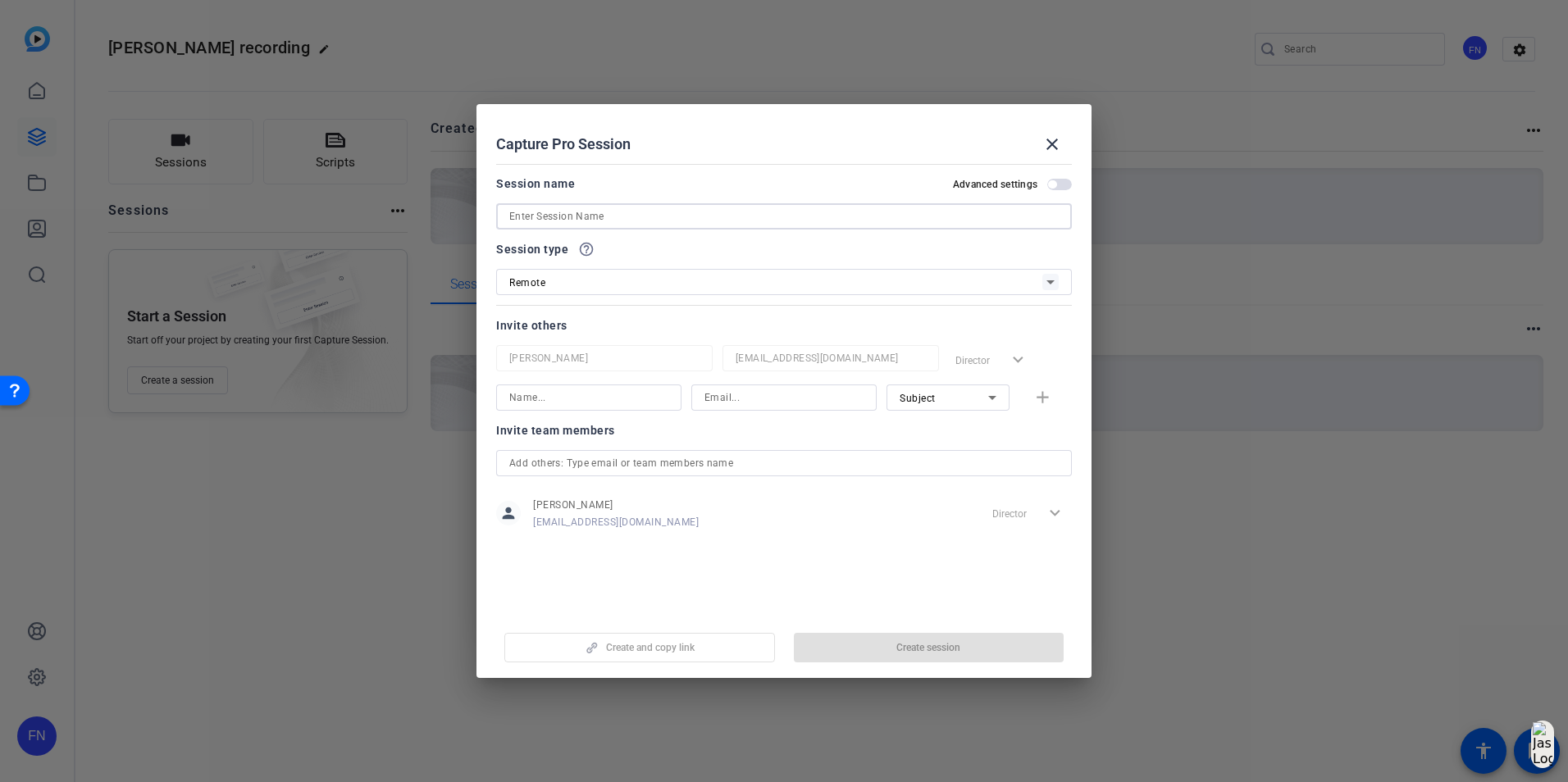
click at [593, 214] on input at bounding box center [784, 216] width 550 height 20
type input "Brent recording"
click at [606, 403] on input at bounding box center [589, 398] width 159 height 20
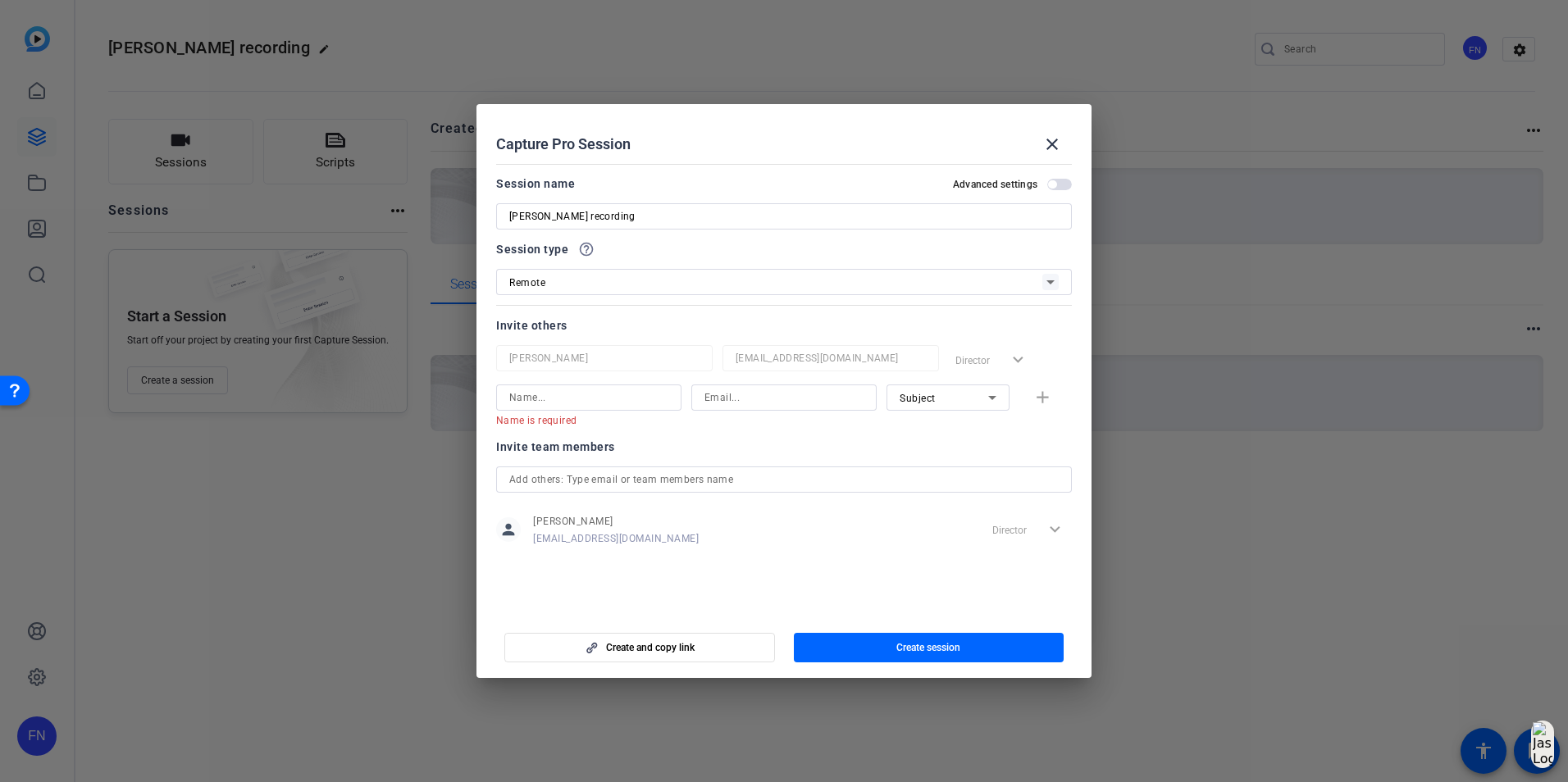
click at [780, 405] on input at bounding box center [783, 398] width 159 height 20
paste input "kchristman@solventum.com"
type input "kchristman@solventum.com"
click at [642, 393] on input at bounding box center [589, 398] width 159 height 20
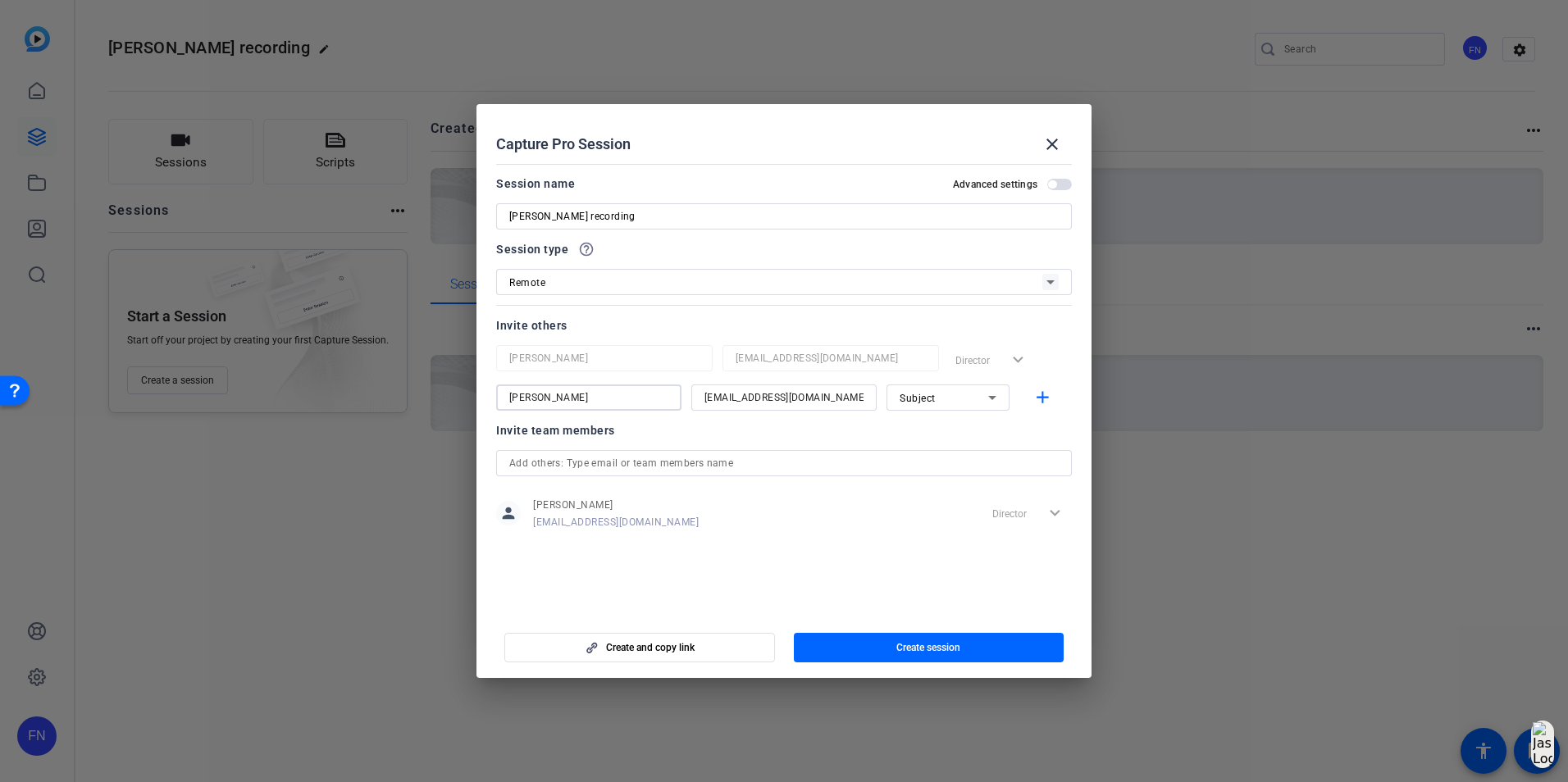
type input "Kelli Christman"
click at [960, 397] on div "Subject" at bounding box center [944, 398] width 89 height 21
click at [948, 432] on span "Collaborator" at bounding box center [929, 430] width 60 height 20
click at [1036, 385] on span "button" at bounding box center [1045, 397] width 52 height 39
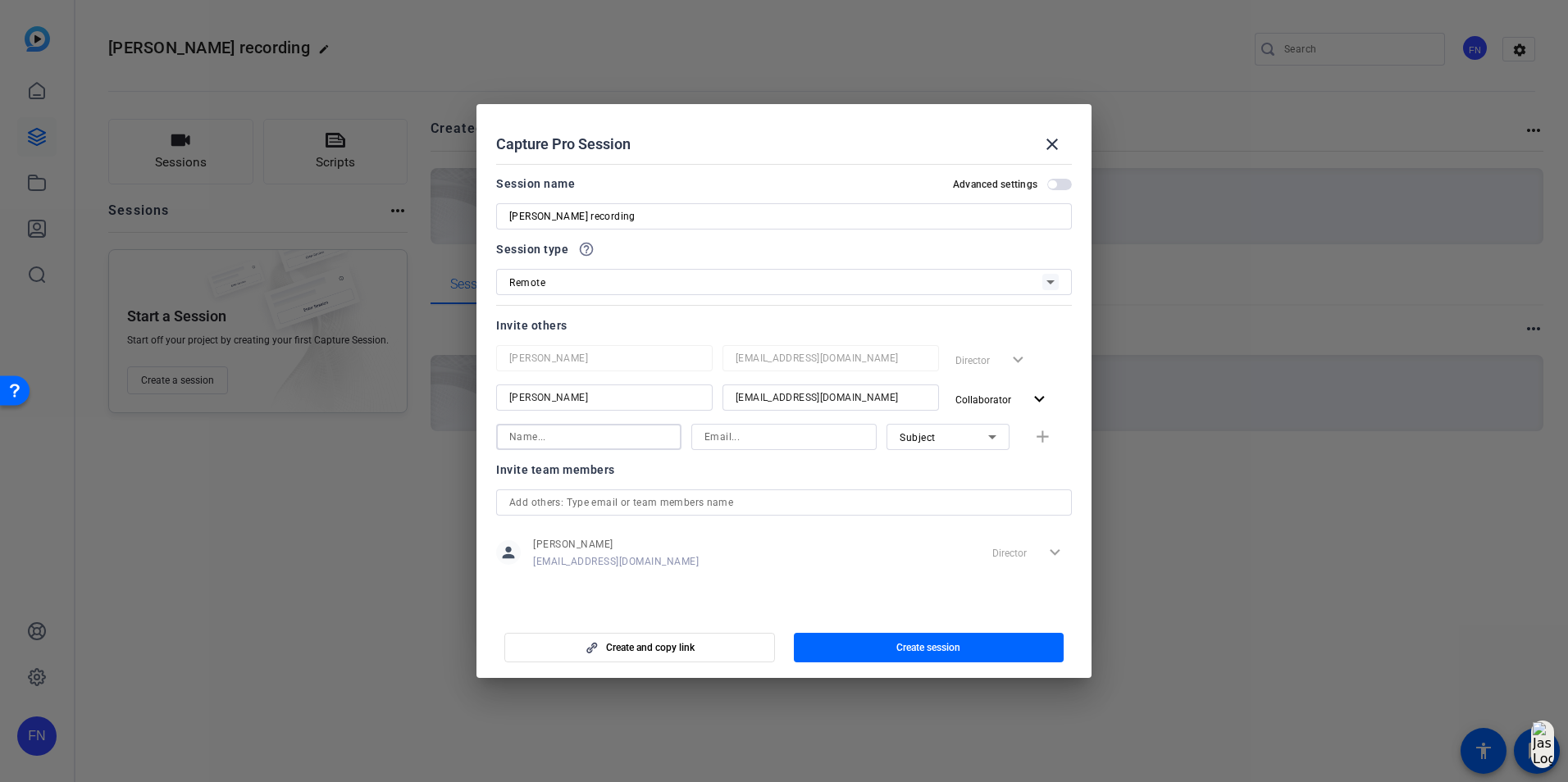
click at [634, 445] on input at bounding box center [589, 437] width 159 height 20
type input "Brent Boucher"
click at [748, 429] on input at bounding box center [783, 437] width 159 height 20
click at [827, 431] on input at bounding box center [783, 437] width 159 height 20
paste input "bboucher@solventum.com"
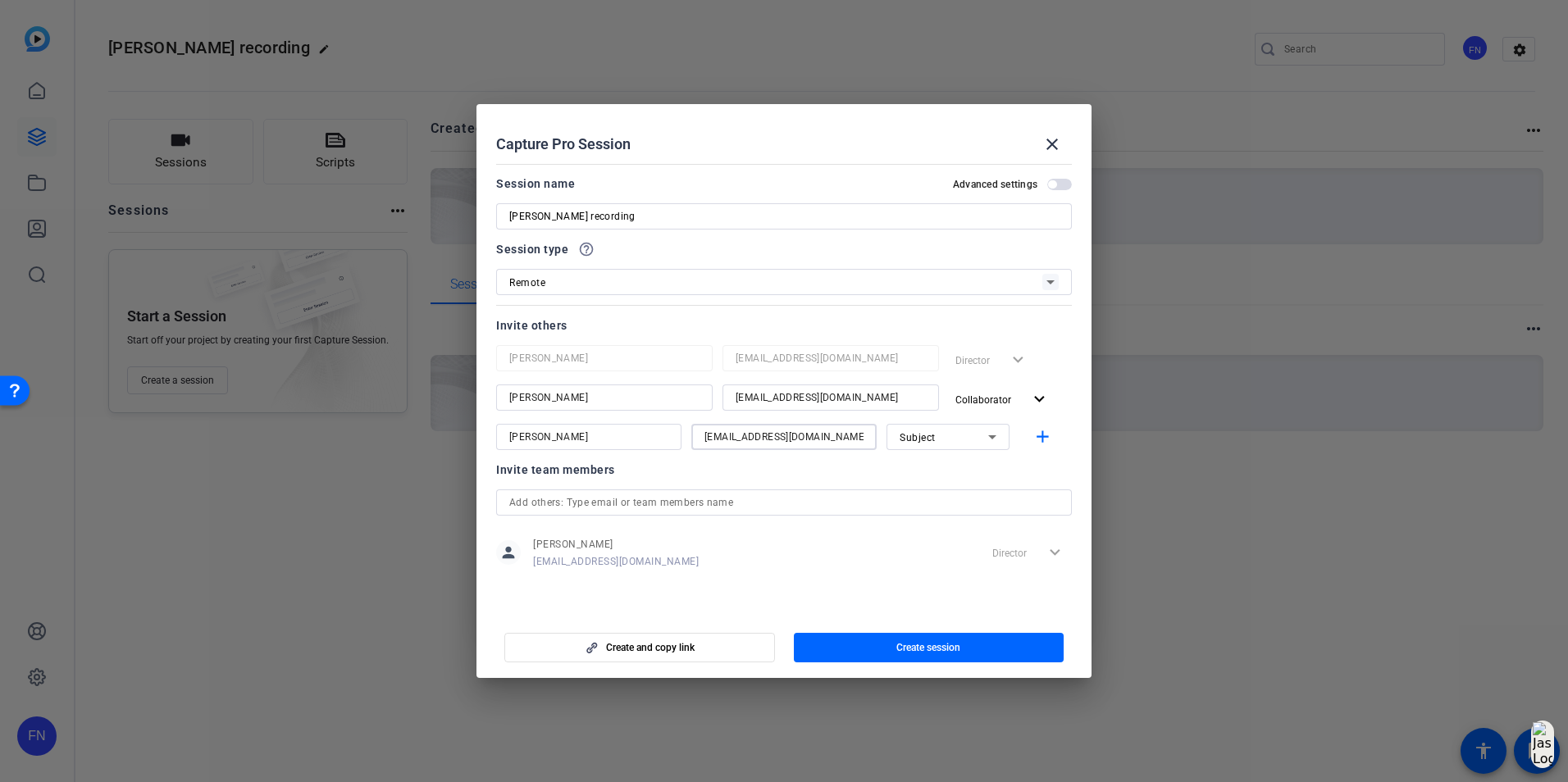
type input "bboucher@solventum.com"
click at [959, 431] on div "Subject" at bounding box center [944, 437] width 89 height 21
click at [935, 525] on mat-option "Subject" at bounding box center [948, 522] width 123 height 26
click at [781, 463] on div at bounding box center [783, 459] width 185 height 18
click at [926, 647] on span "Create session" at bounding box center [929, 647] width 64 height 13
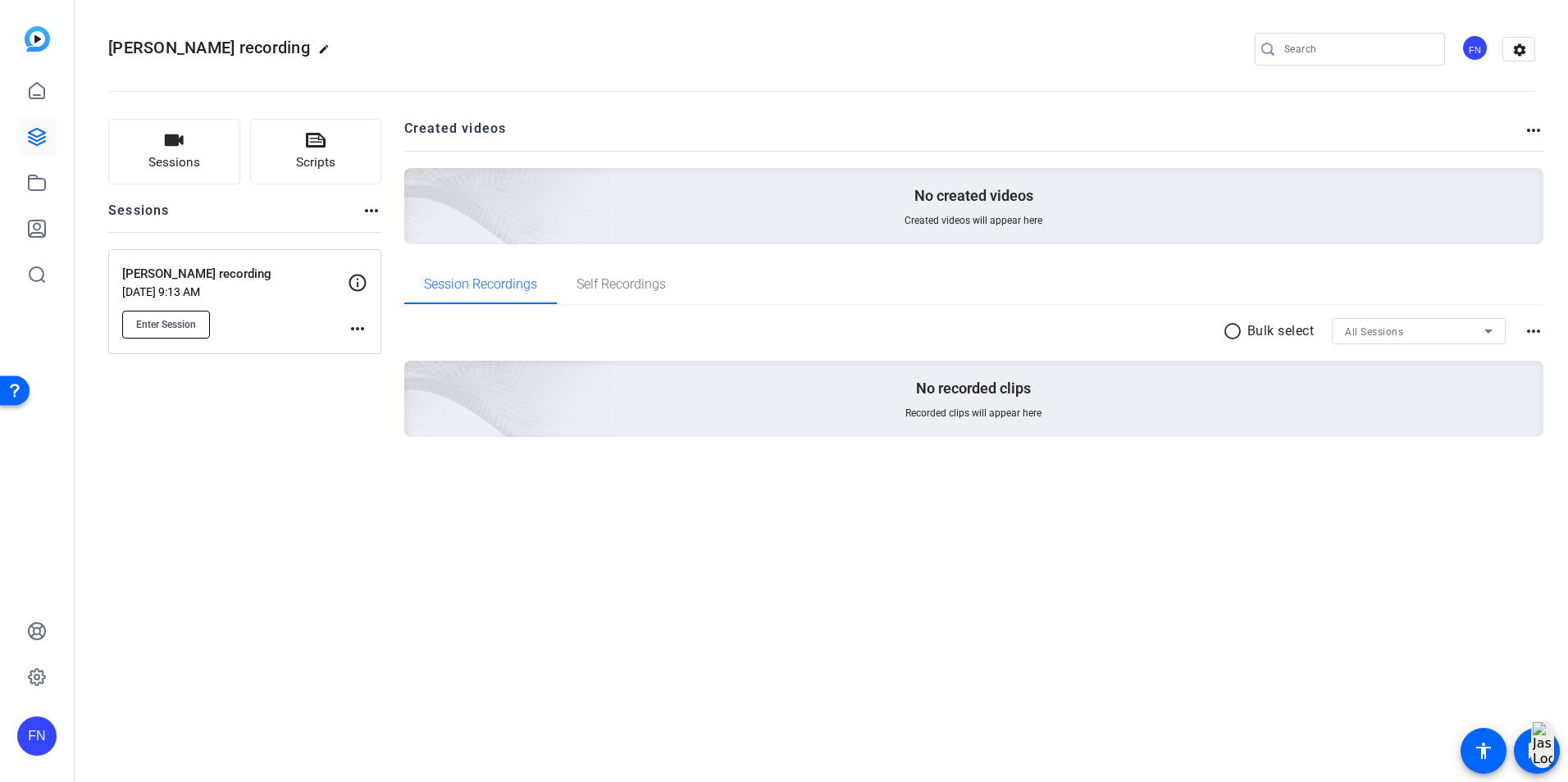
click at [189, 328] on span "Enter Session" at bounding box center [166, 325] width 60 height 13
click at [35, 141] on icon at bounding box center [36, 136] width 20 height 20
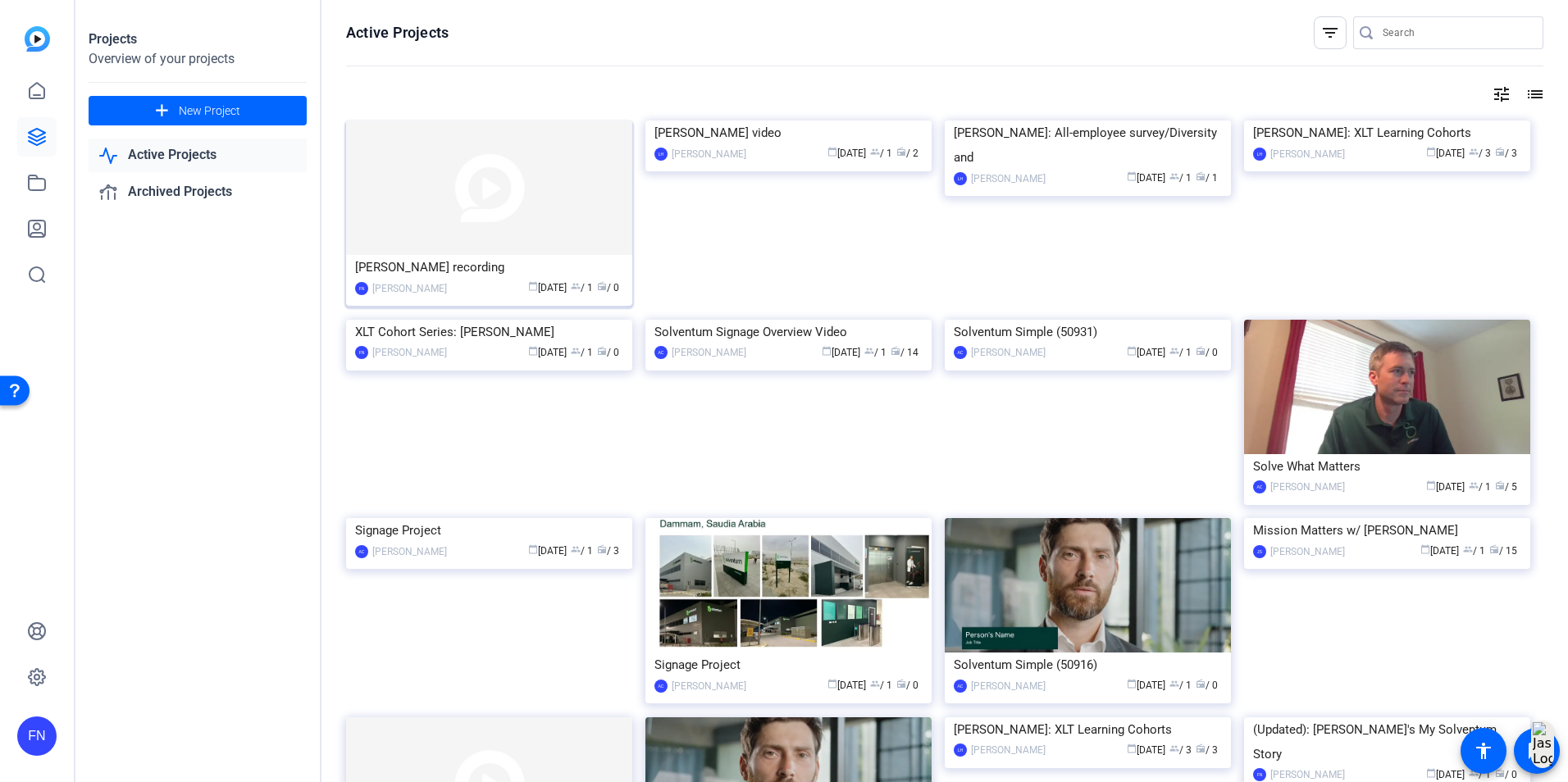
click at [586, 142] on img at bounding box center [490, 187] width 287 height 135
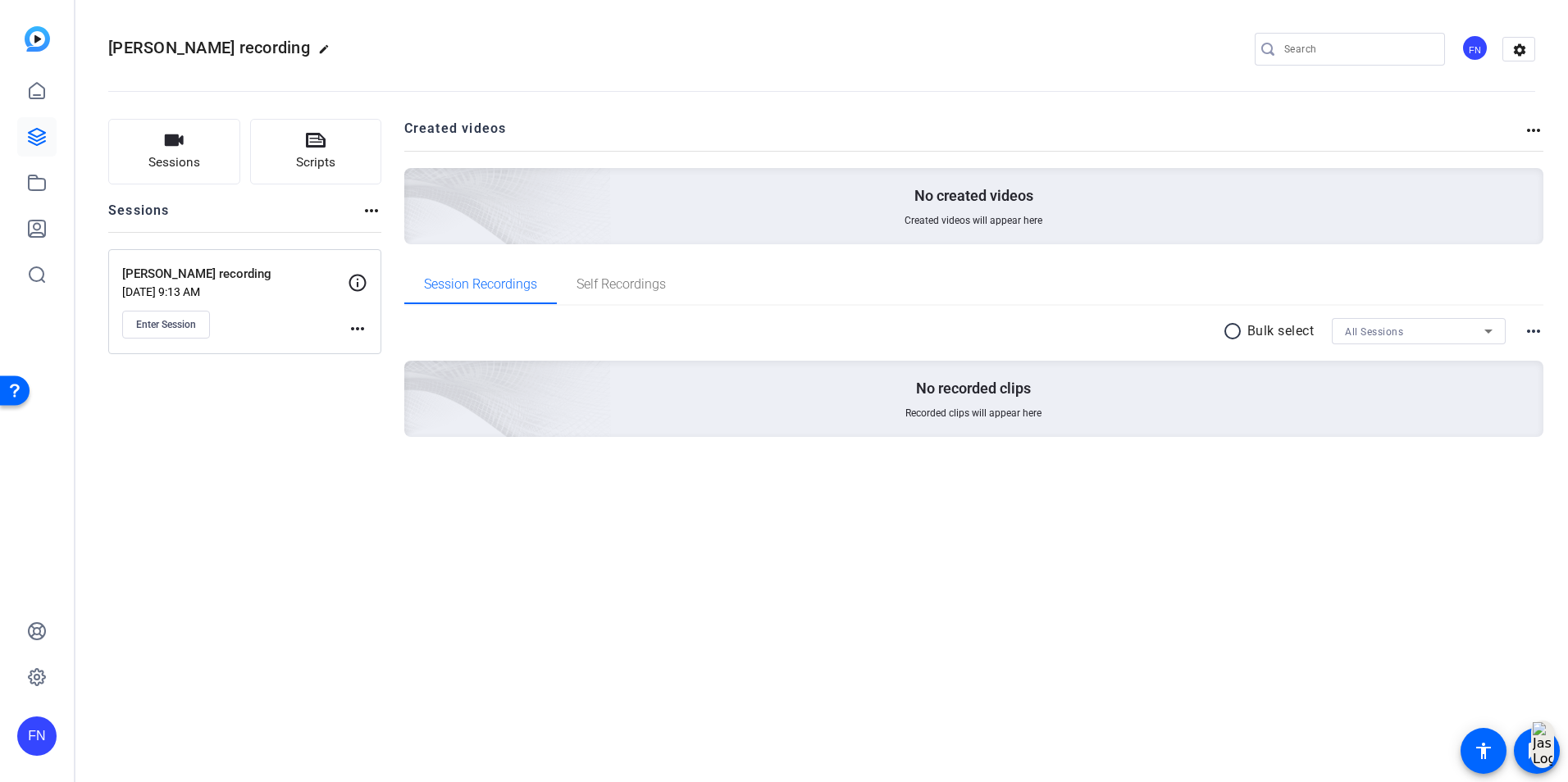
click at [1539, 132] on mat-icon "more_horiz" at bounding box center [1533, 130] width 20 height 20
click at [1500, 113] on div at bounding box center [784, 391] width 1568 height 782
click at [1534, 322] on mat-icon "more_horiz" at bounding box center [1533, 331] width 20 height 20
click at [375, 212] on div at bounding box center [784, 391] width 1568 height 782
click at [375, 212] on mat-icon "more_horiz" at bounding box center [372, 210] width 20 height 20
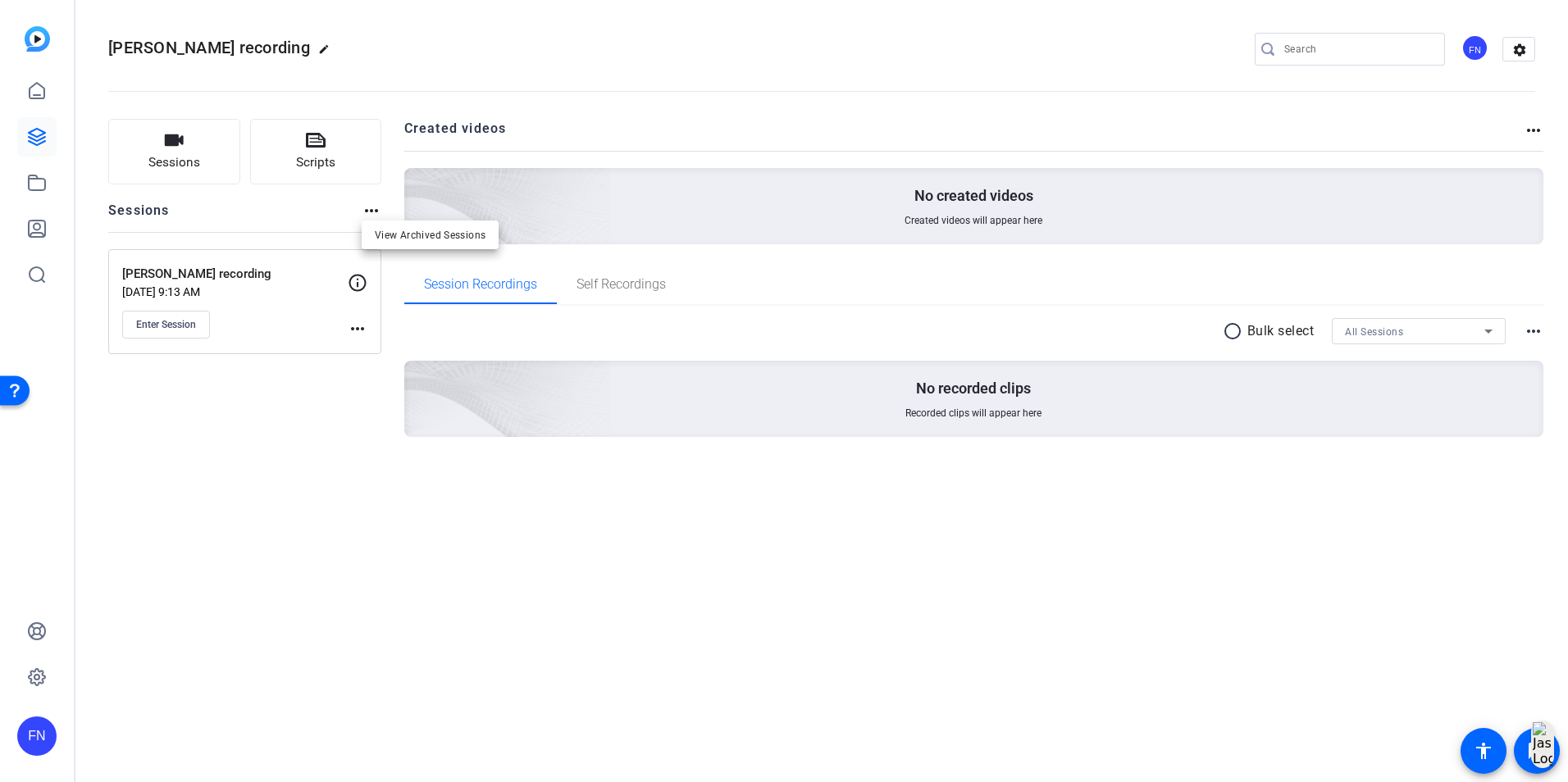
click at [361, 332] on div at bounding box center [784, 391] width 1568 height 782
click at [361, 332] on mat-icon "more_horiz" at bounding box center [358, 328] width 20 height 20
click at [369, 371] on span "Archive Session" at bounding box center [399, 372] width 75 height 20
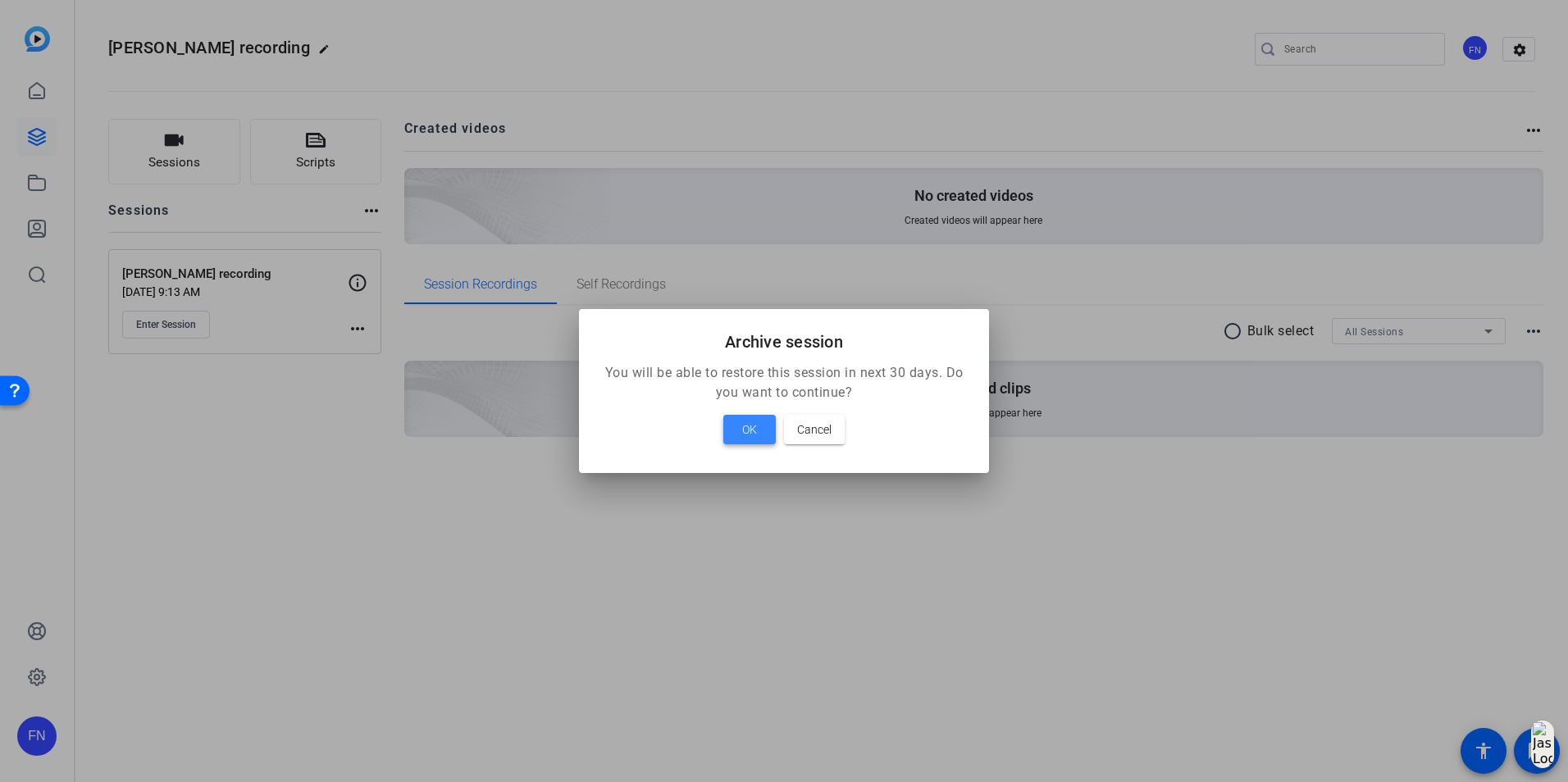
click at [755, 427] on span "OK" at bounding box center [749, 430] width 15 height 20
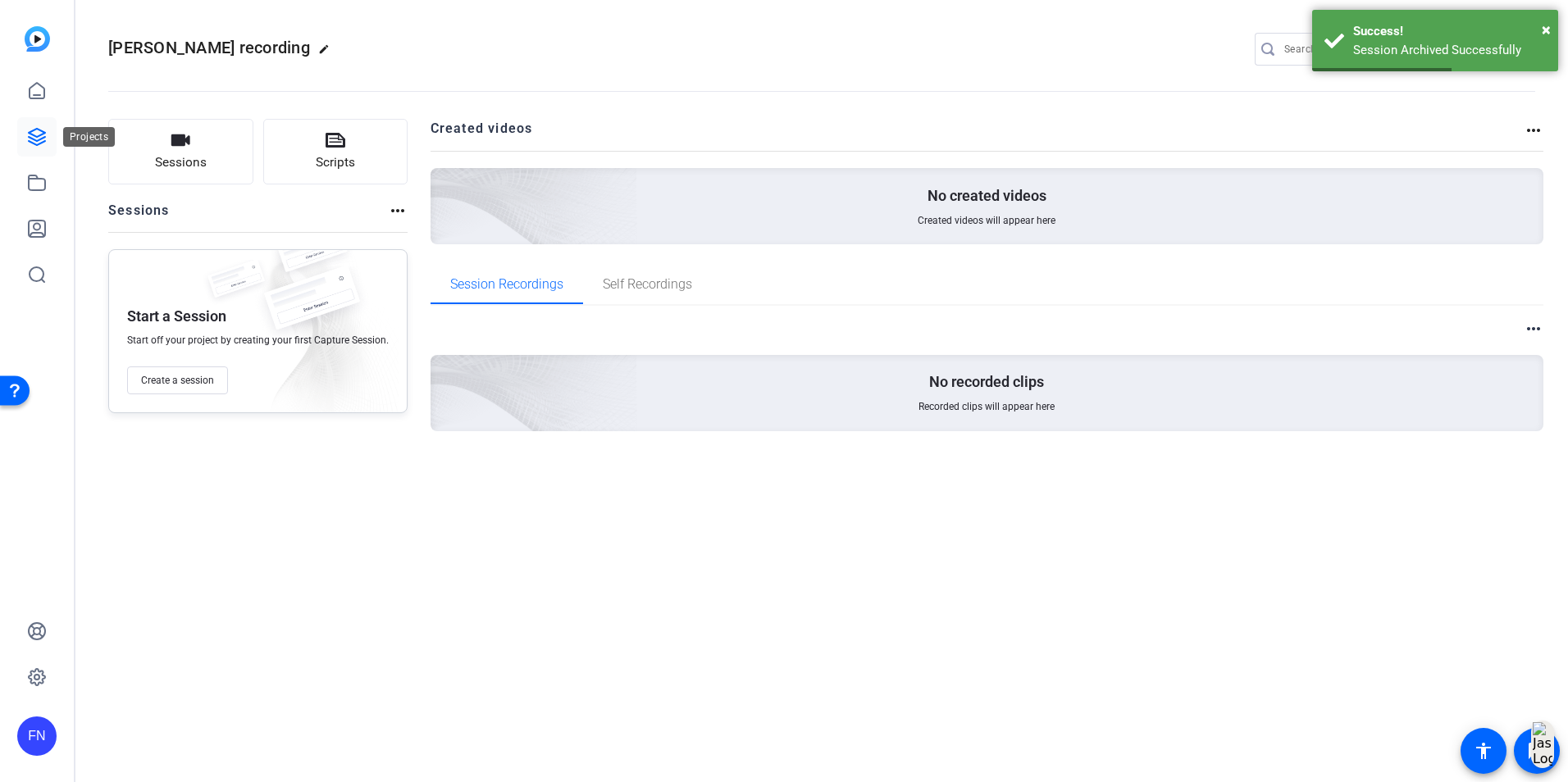
click at [34, 135] on icon at bounding box center [36, 136] width 16 height 16
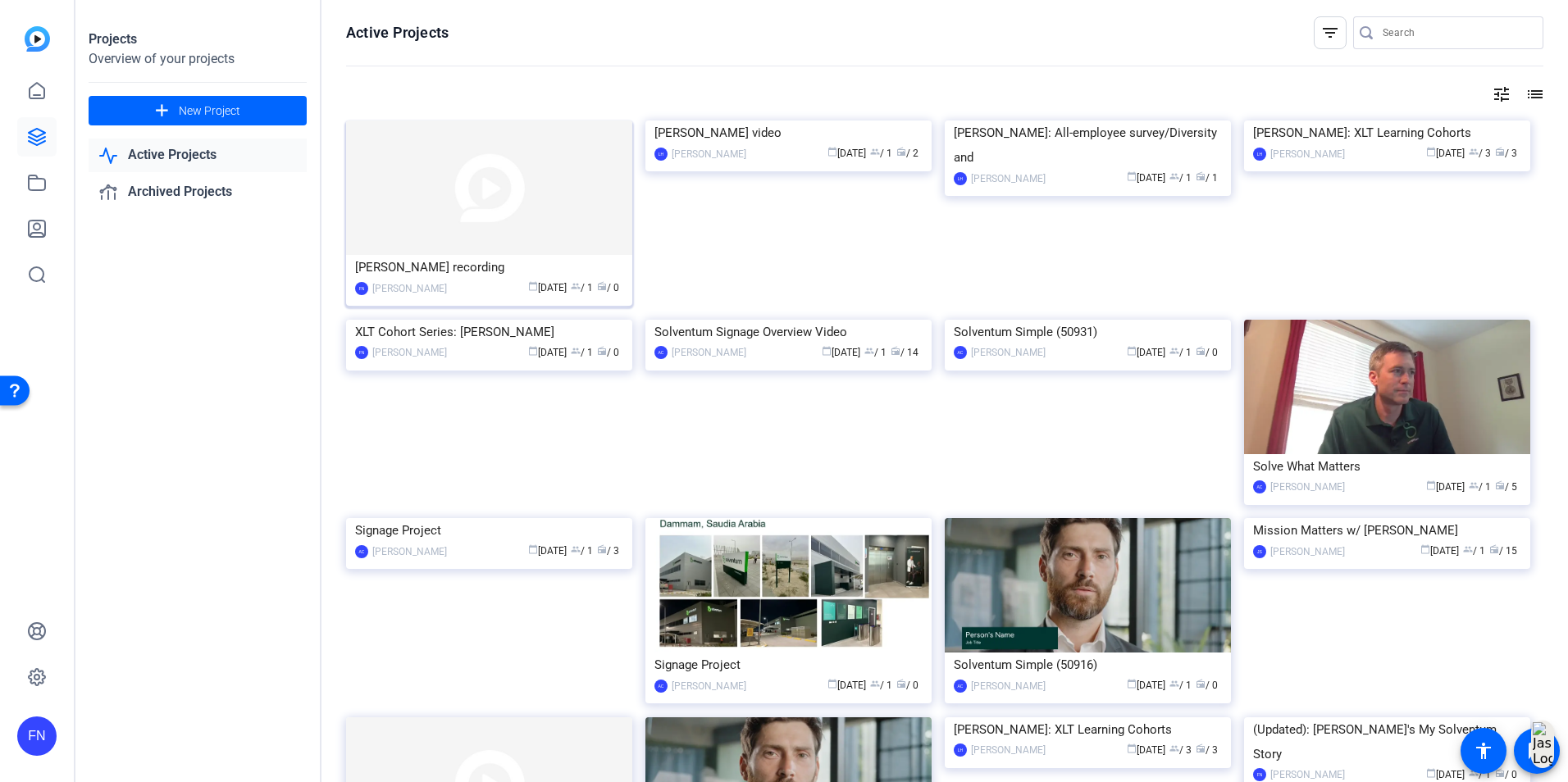
click at [456, 209] on img at bounding box center [490, 187] width 287 height 135
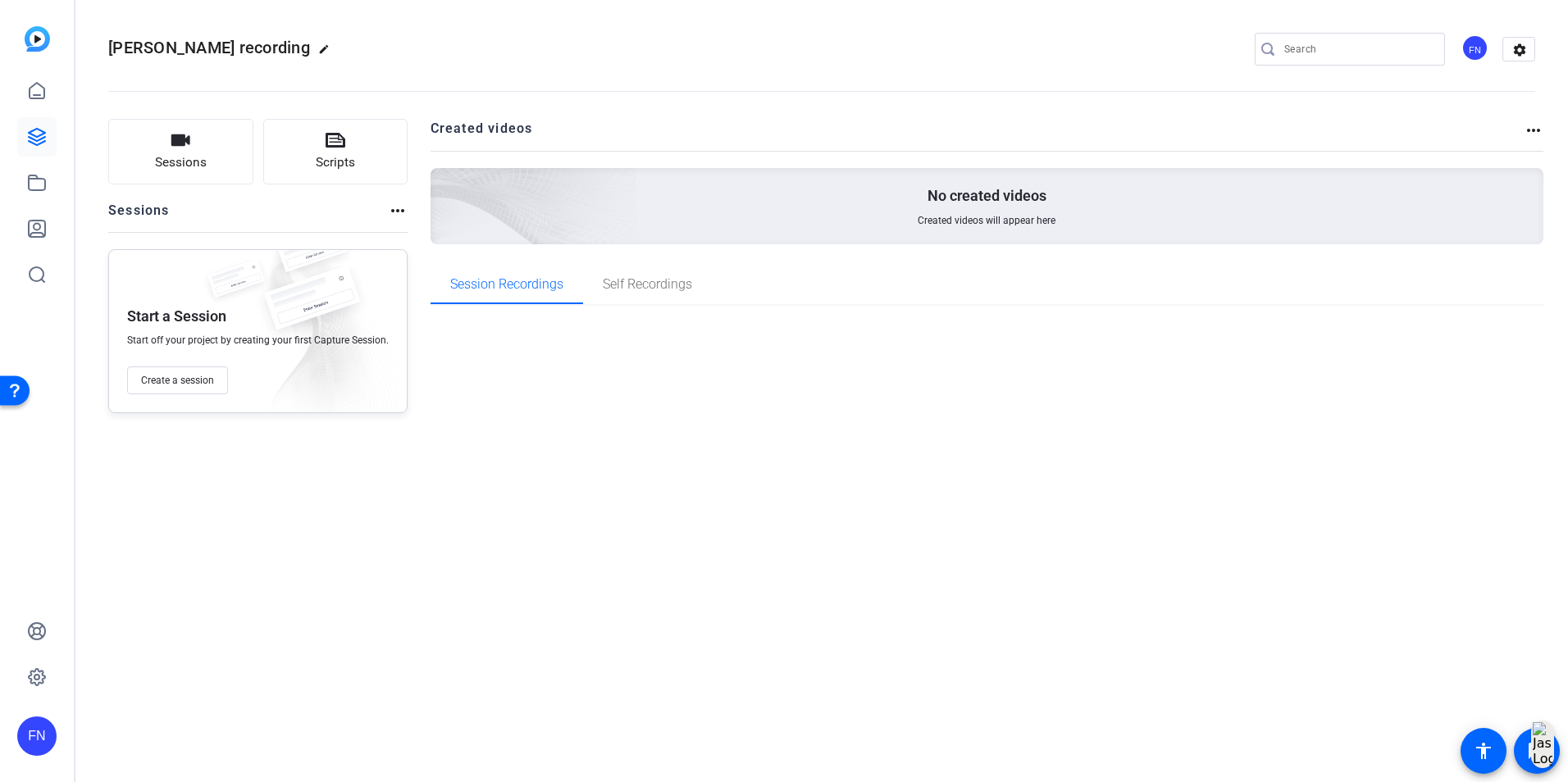
click at [402, 213] on mat-icon "more_horiz" at bounding box center [398, 210] width 20 height 20
click at [380, 371] on div at bounding box center [784, 391] width 1568 height 782
click at [1531, 128] on mat-icon "more_horiz" at bounding box center [1533, 130] width 20 height 20
click at [411, 204] on div at bounding box center [784, 391] width 1568 height 782
click at [396, 207] on mat-icon "more_horiz" at bounding box center [398, 210] width 20 height 20
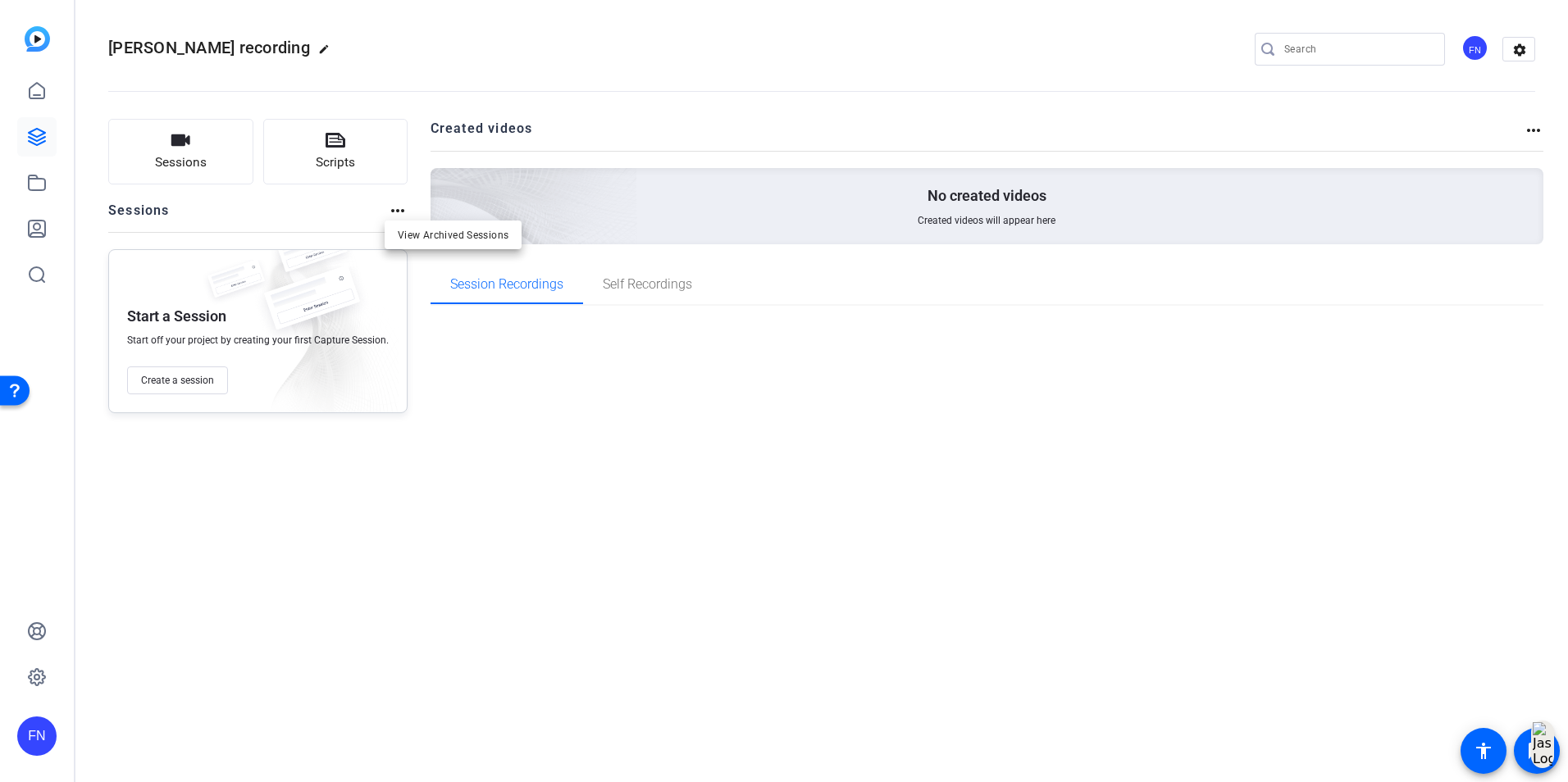
click at [30, 143] on div at bounding box center [784, 391] width 1568 height 782
click at [30, 143] on icon at bounding box center [36, 136] width 20 height 20
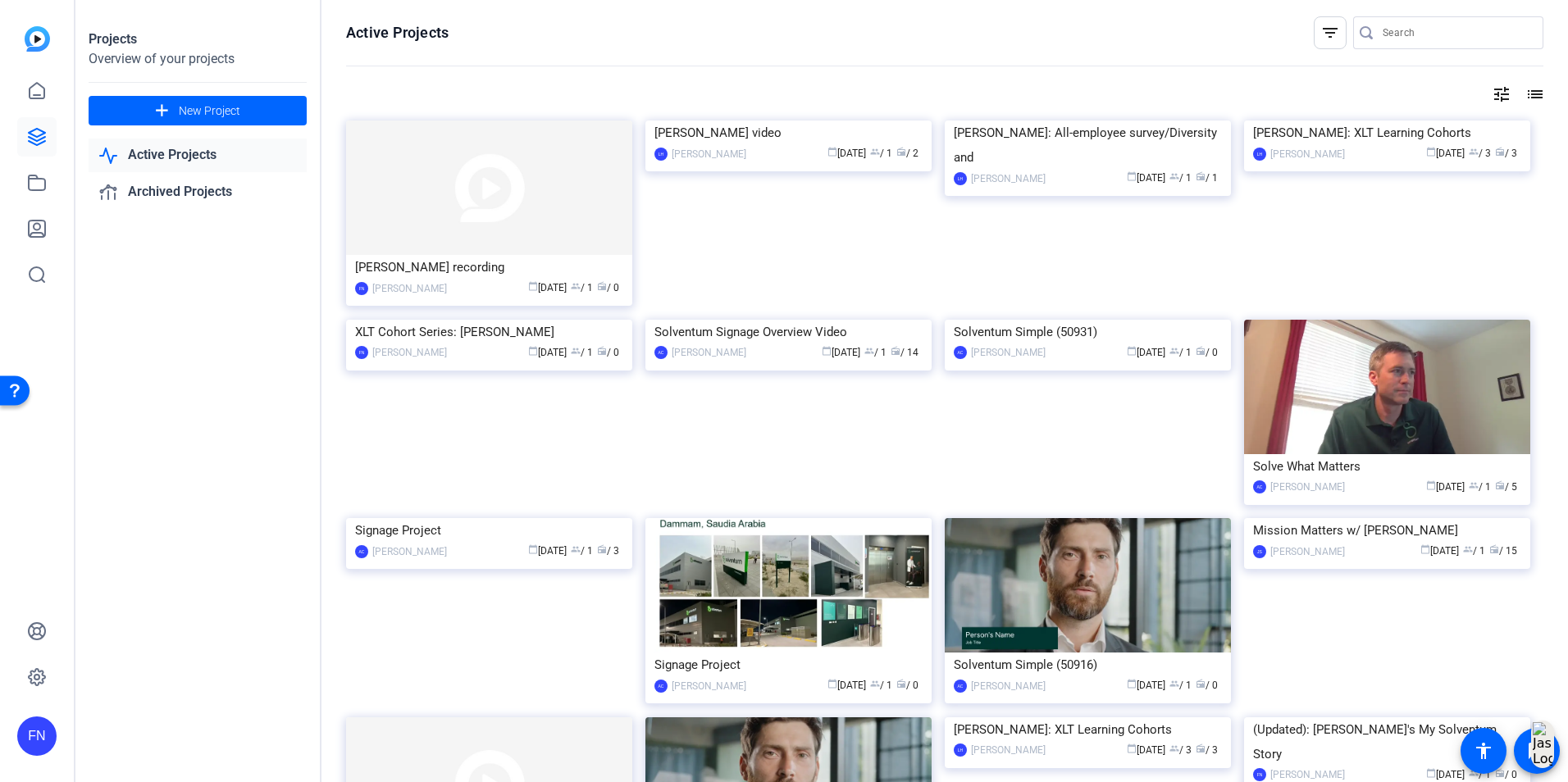
click at [30, 143] on icon at bounding box center [36, 136] width 20 height 20
click at [491, 216] on img at bounding box center [490, 187] width 287 height 135
drag, startPoint x: 451, startPoint y: 227, endPoint x: 462, endPoint y: 96, distance: 131.5
click at [462, 96] on div "tune list" at bounding box center [945, 94] width 1197 height 20
click at [215, 541] on div "Projects Overview of your projects add New Project Active Projects Archived Pro…" at bounding box center [198, 391] width 246 height 782
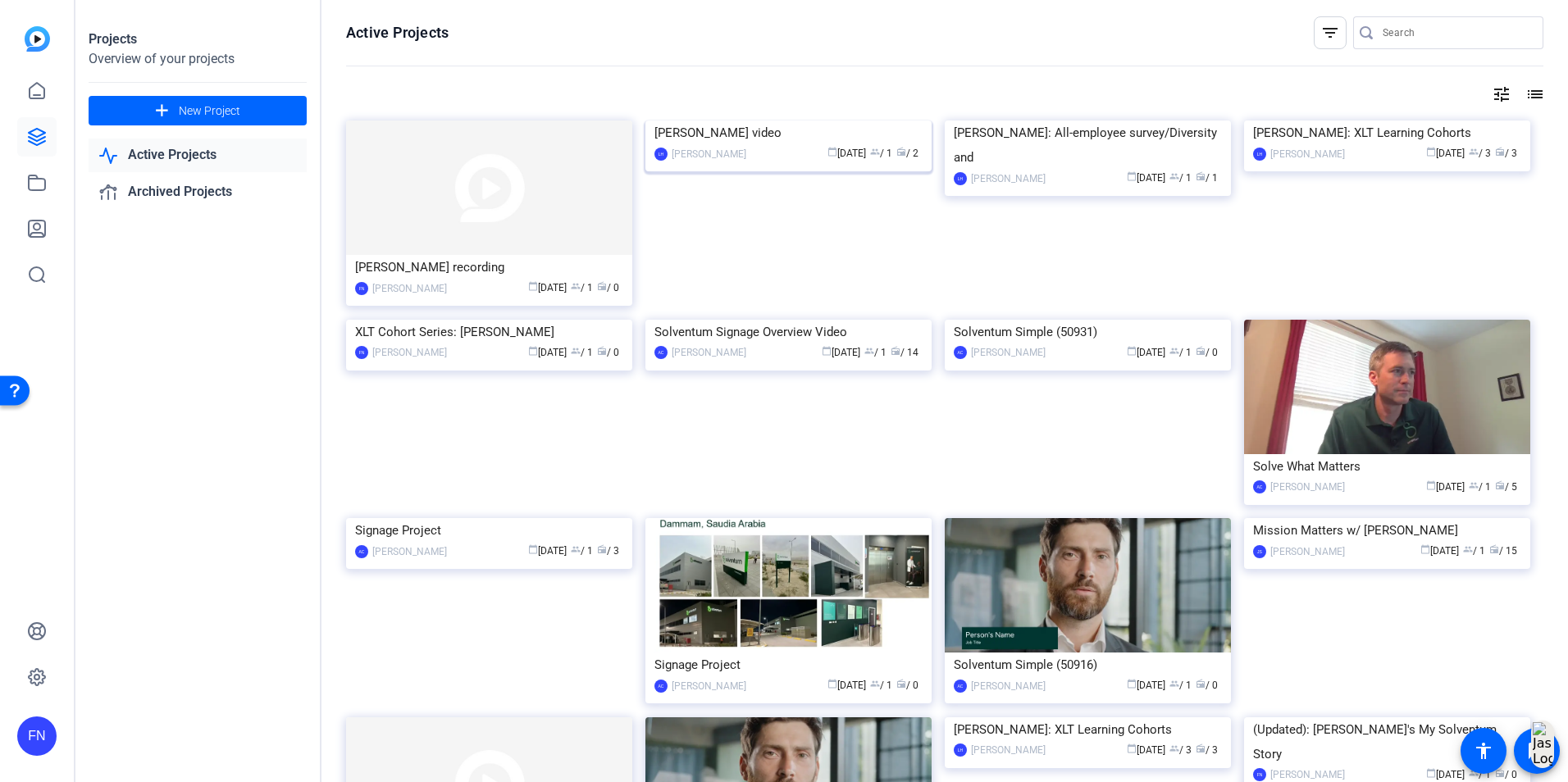
click at [789, 121] on img at bounding box center [788, 121] width 287 height 0
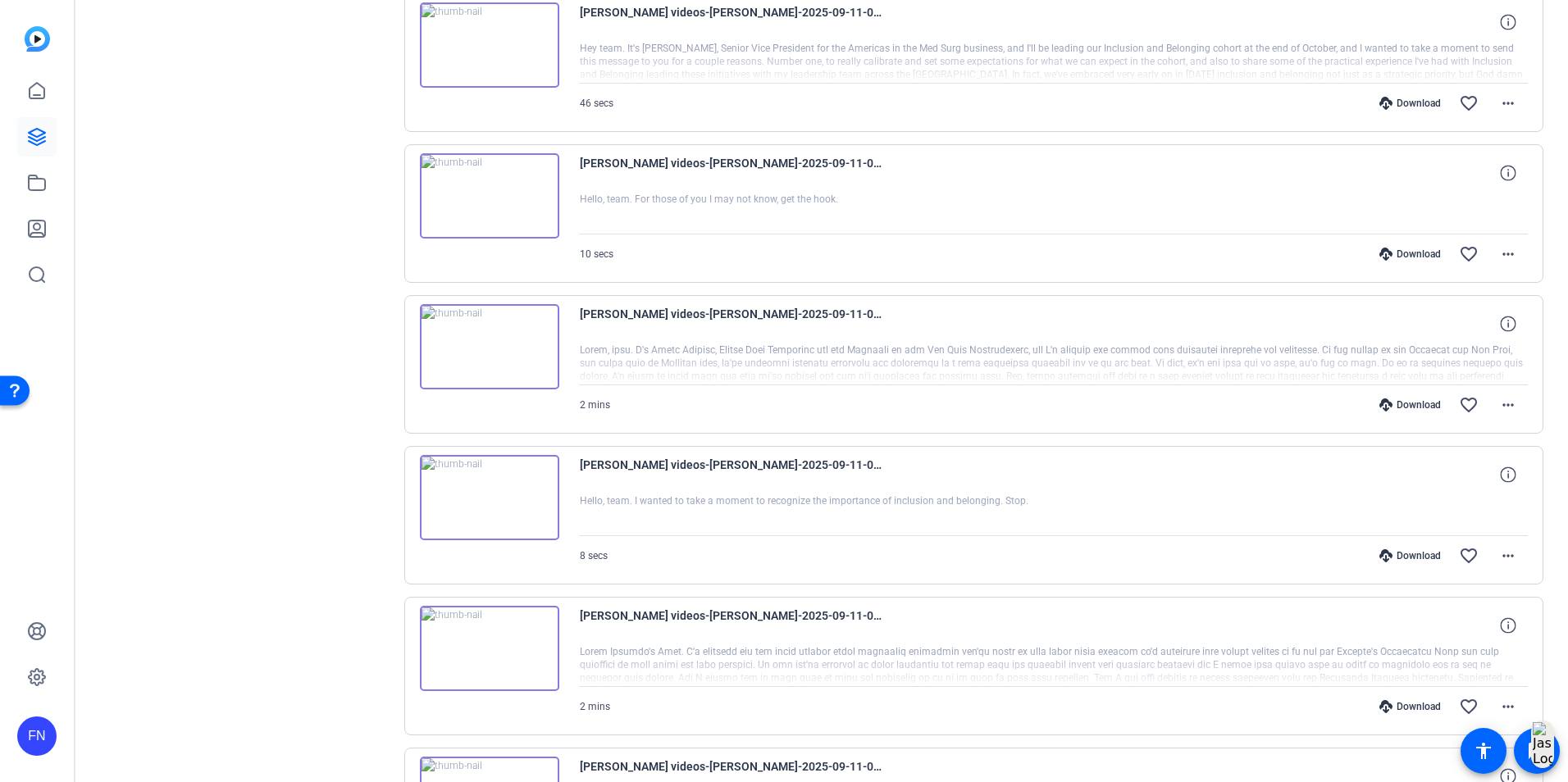
scroll to position [1148, 0]
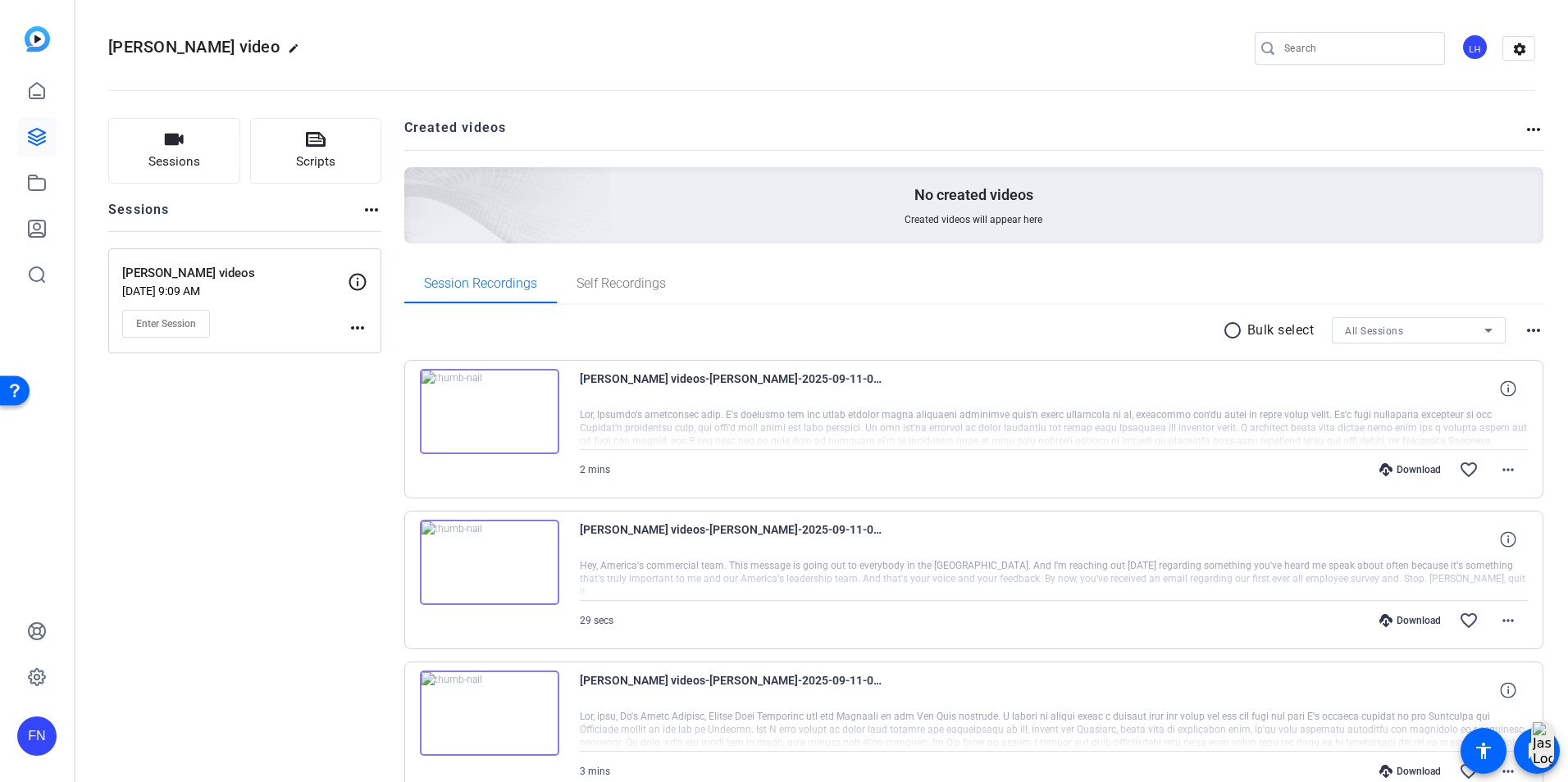
scroll to position [0, 0]
click at [32, 178] on icon at bounding box center [36, 182] width 16 height 15
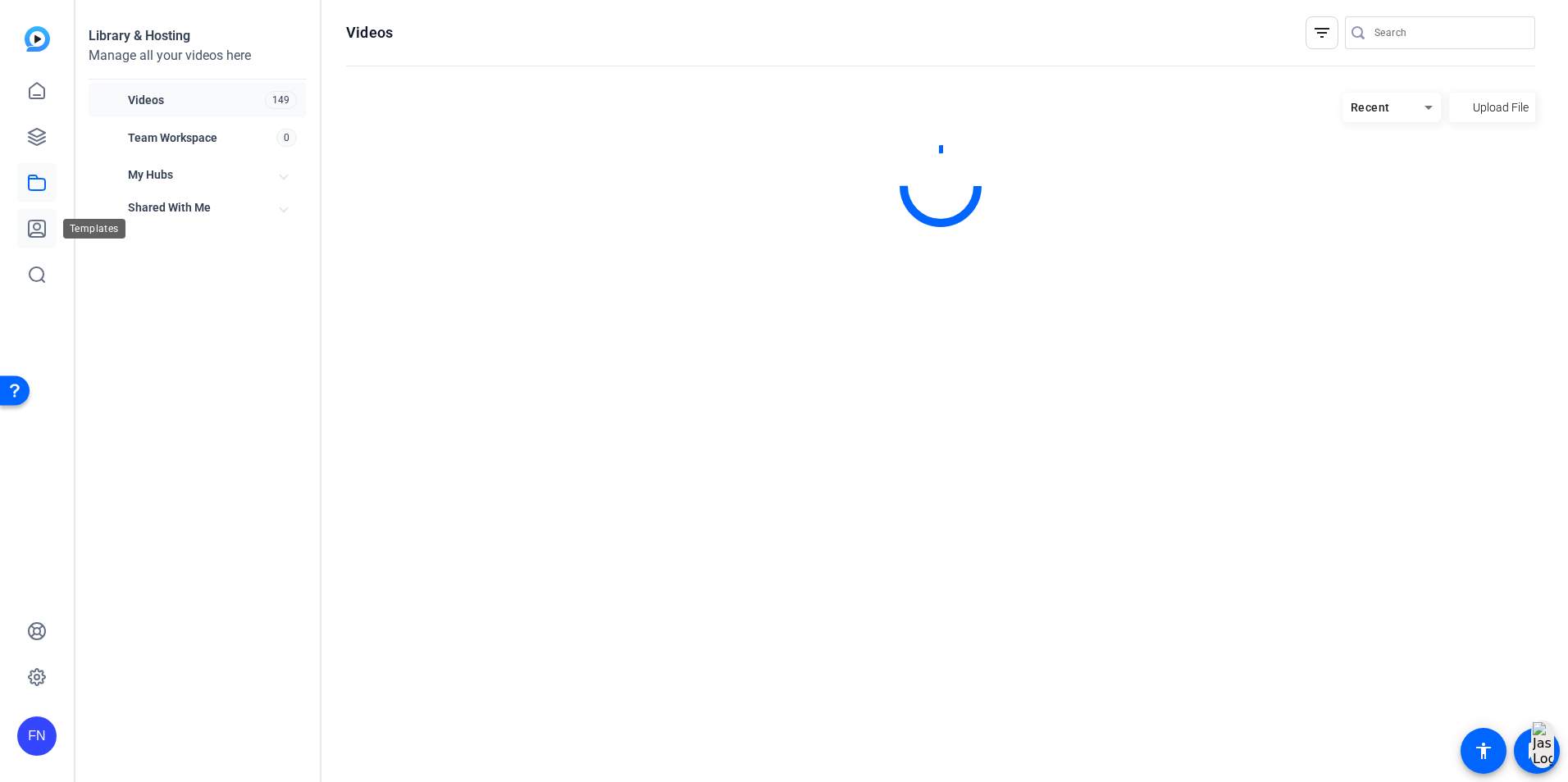
click at [23, 232] on link at bounding box center [36, 228] width 39 height 39
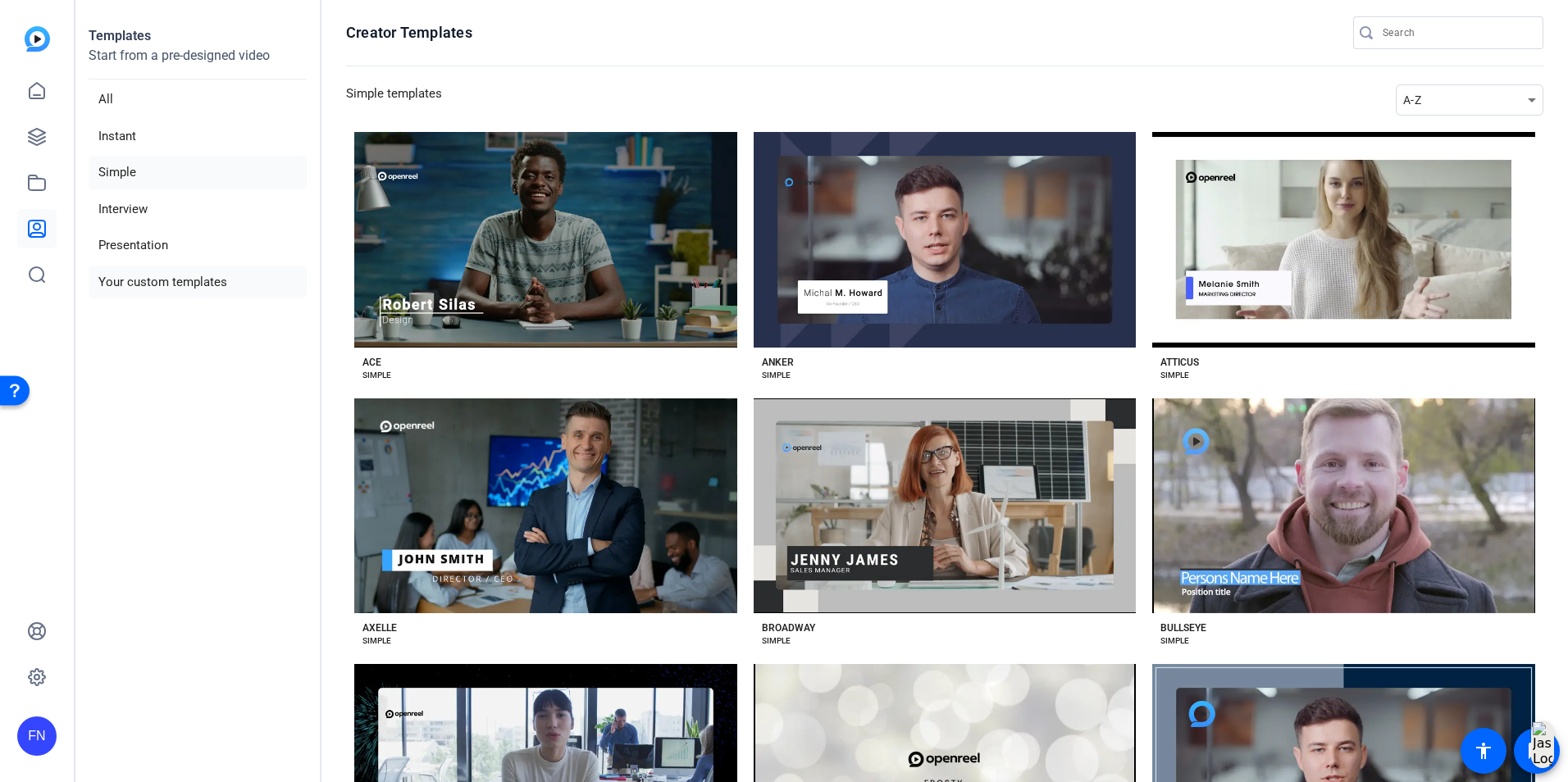
click at [171, 290] on li "Your custom templates" at bounding box center [197, 282] width 218 height 34
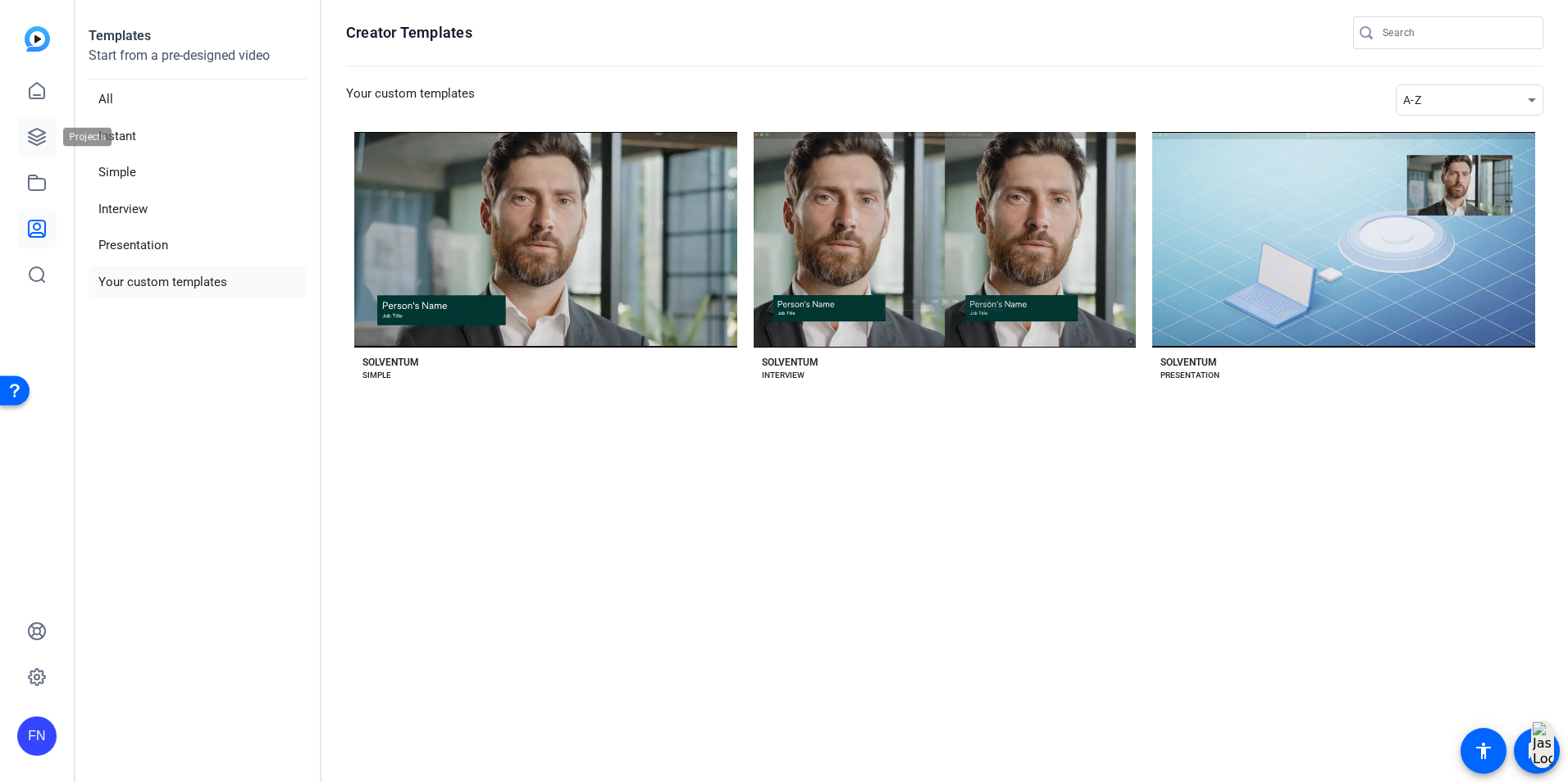
click at [37, 141] on icon at bounding box center [36, 136] width 16 height 16
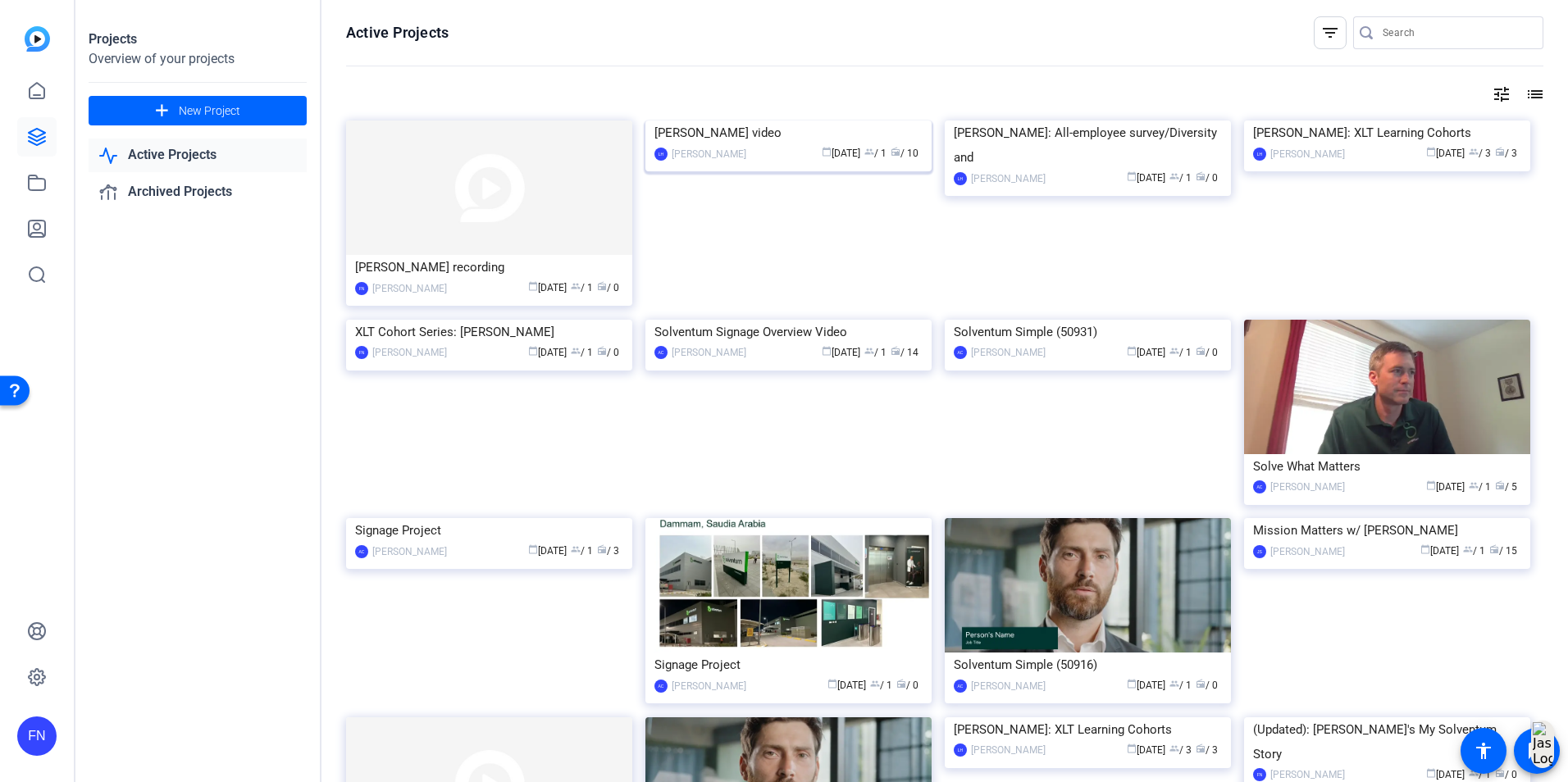
click at [727, 121] on img at bounding box center [788, 121] width 287 height 0
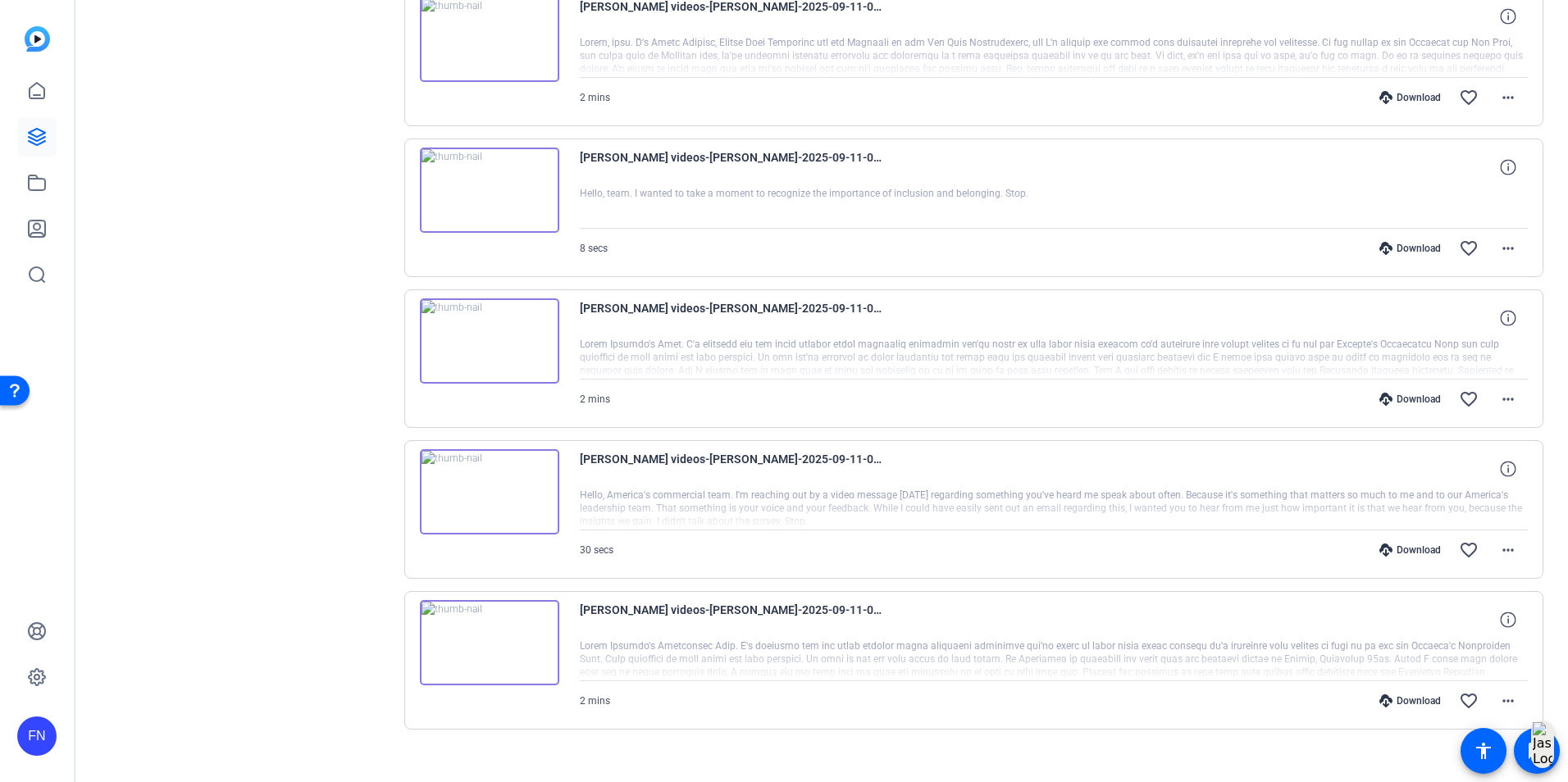
scroll to position [1148, 0]
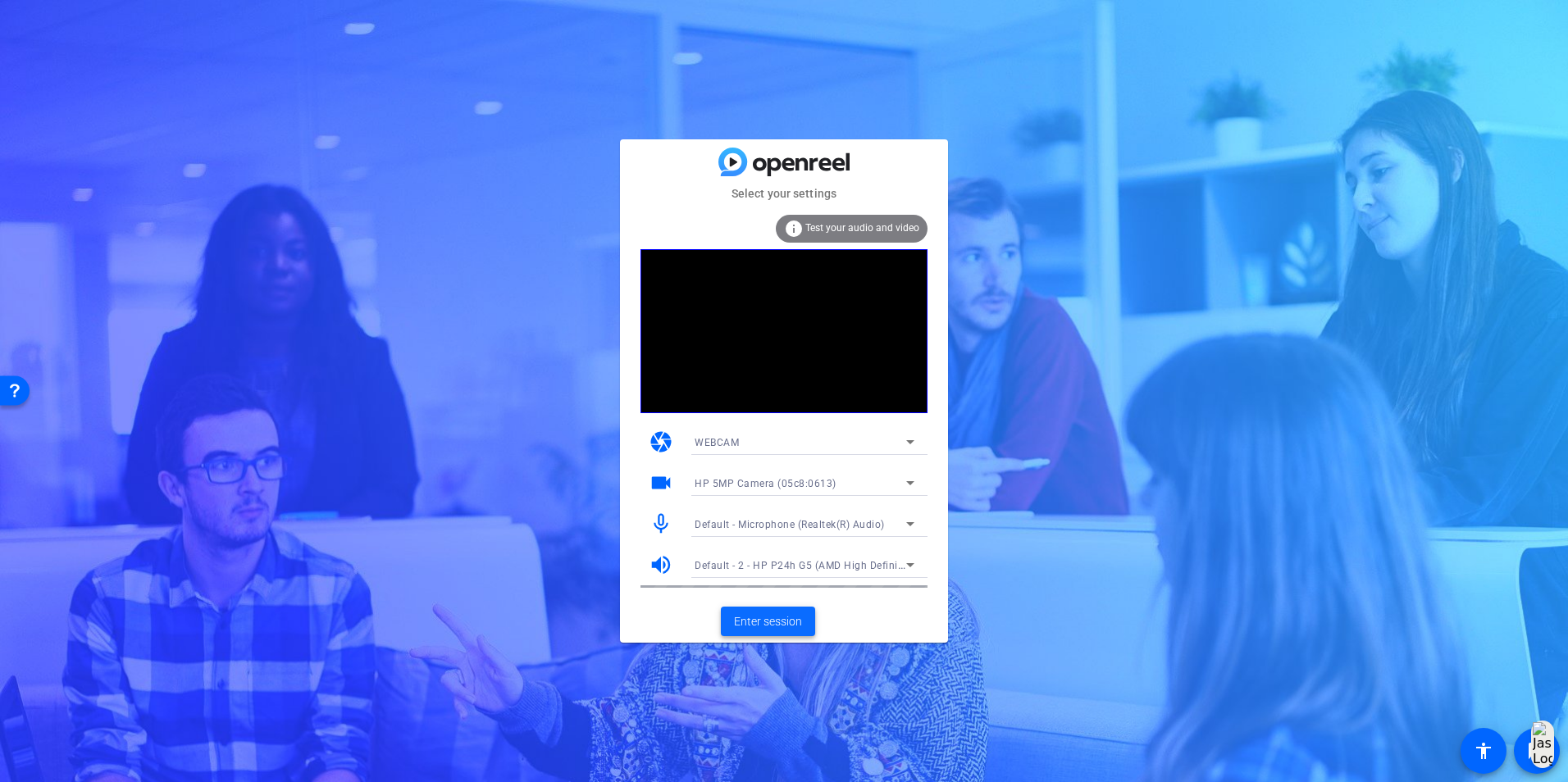
click at [784, 626] on span "Enter session" at bounding box center [768, 622] width 68 height 17
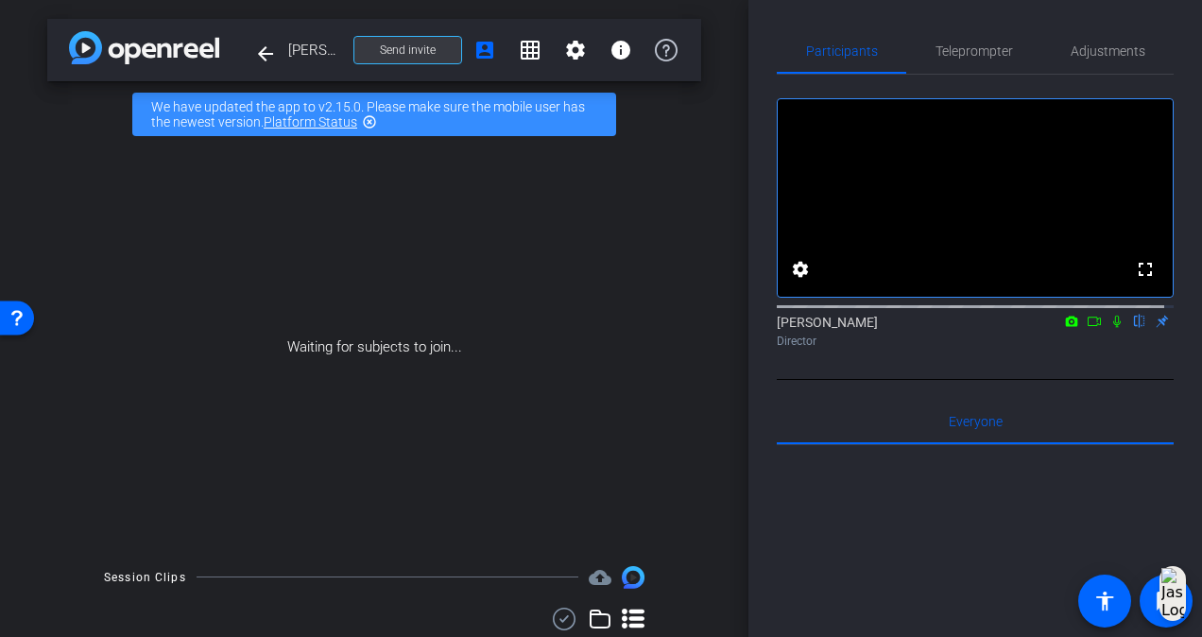
click at [384, 53] on span "Send invite" at bounding box center [408, 50] width 56 height 15
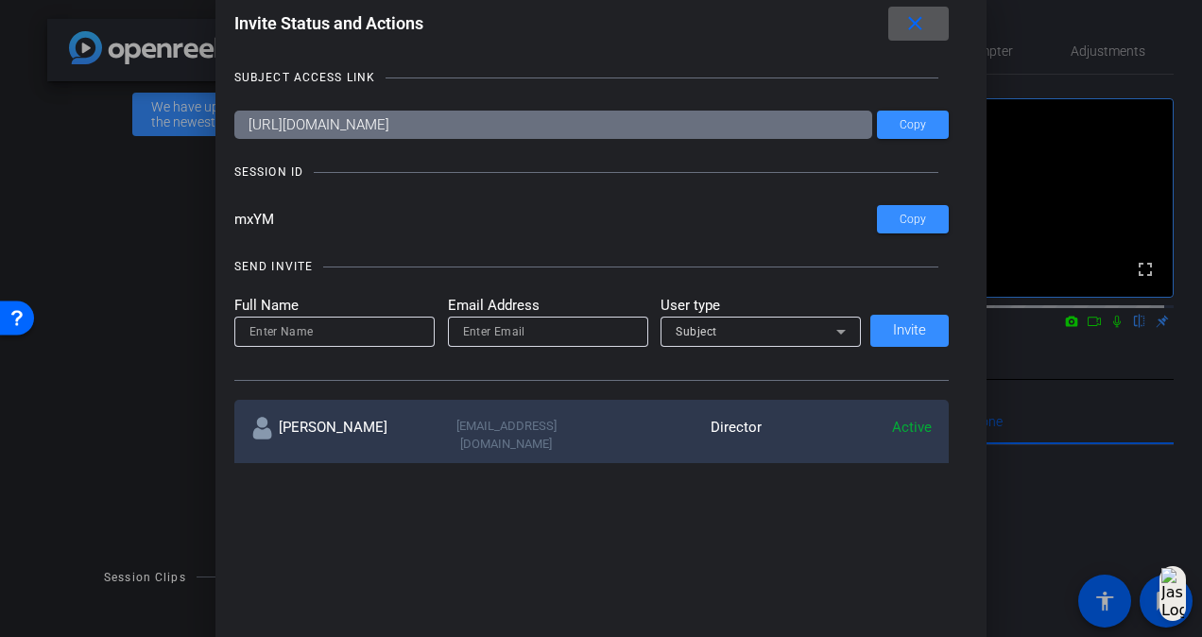
click at [540, 331] on input "email" at bounding box center [548, 331] width 170 height 23
click at [924, 23] on mat-icon "close" at bounding box center [915, 24] width 24 height 24
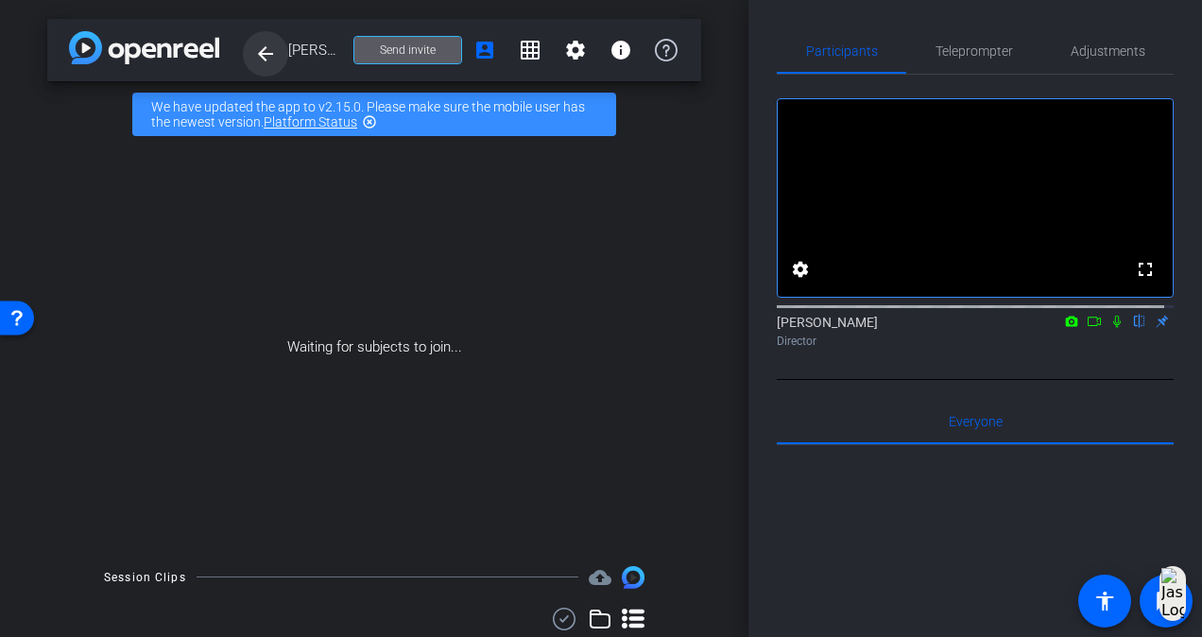
click at [269, 51] on mat-icon "arrow_back" at bounding box center [265, 54] width 23 height 23
